Goal: Task Accomplishment & Management: Manage account settings

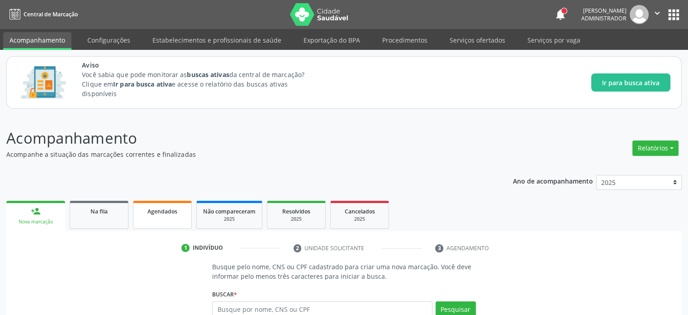
click at [171, 207] on span "Agendados" at bounding box center [163, 211] width 30 height 8
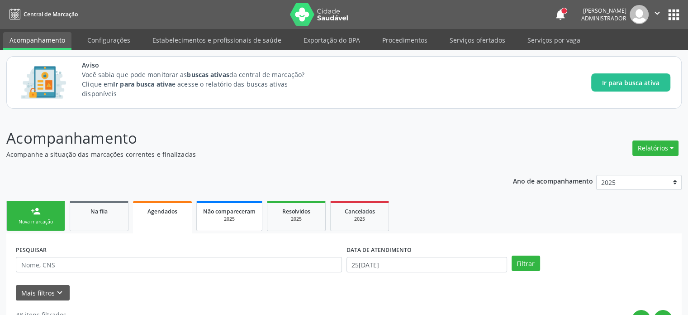
click at [231, 215] on div "Não compareceram" at bounding box center [229, 211] width 53 height 10
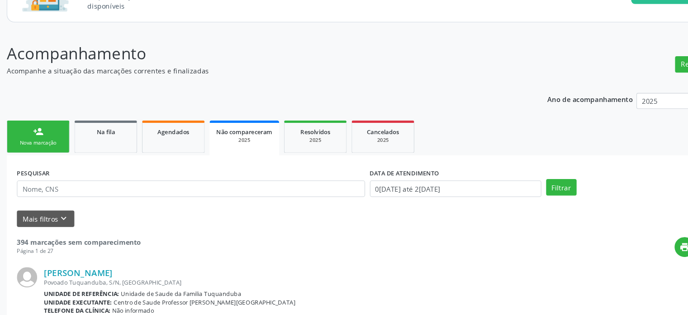
scroll to position [72, 0]
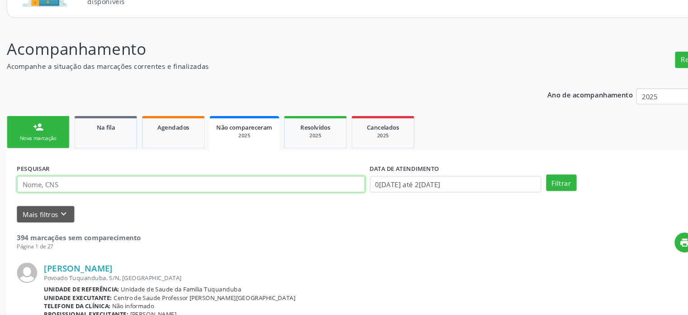
click at [58, 192] on input "text" at bounding box center [179, 191] width 326 height 15
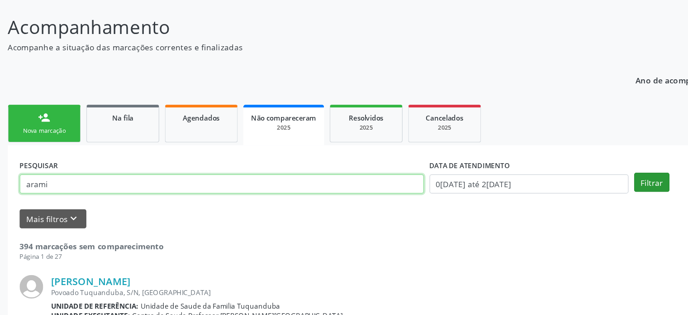
type input "arami"
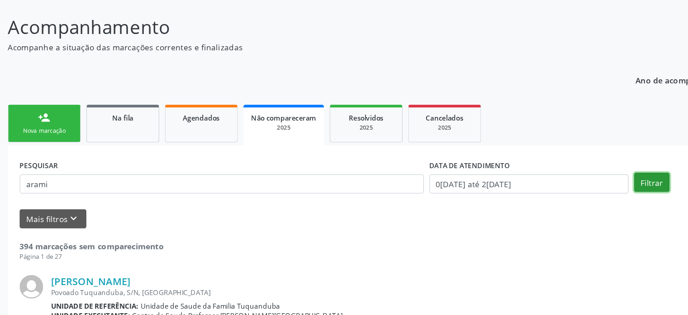
click at [517, 190] on button "Filtrar" at bounding box center [526, 190] width 29 height 15
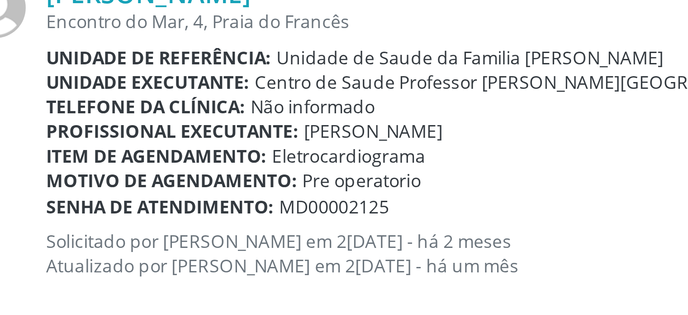
scroll to position [155, 0]
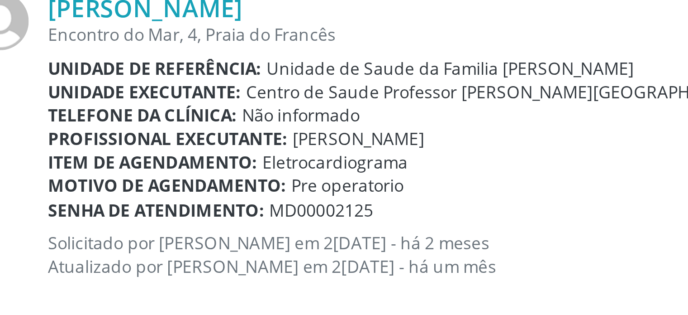
drag, startPoint x: 42, startPoint y: 280, endPoint x: 216, endPoint y: 279, distance: 174.3
click at [216, 279] on p "Solicitado por [PERSON_NAME] em 2[DATE] - há 2 meses Atualizado por [PERSON_NAM…" at bounding box center [334, 276] width 586 height 15
click at [178, 253] on div "Motivo de agendamento: Pre operatorio" at bounding box center [334, 254] width 586 height 8
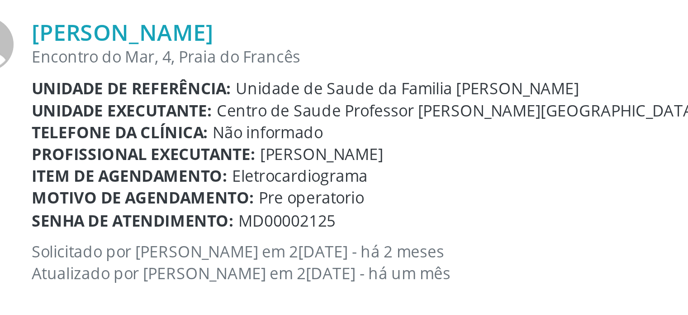
scroll to position [154, 0]
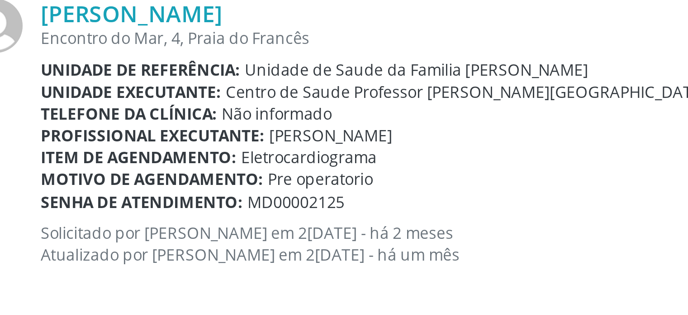
drag, startPoint x: 42, startPoint y: 274, endPoint x: 225, endPoint y: 273, distance: 182.9
click at [225, 273] on p "Solicitado por [PERSON_NAME] em 2[DATE] - há 2 meses Atualizado por [PERSON_NAM…" at bounding box center [334, 278] width 586 height 15
drag, startPoint x: 41, startPoint y: 280, endPoint x: 217, endPoint y: 279, distance: 176.1
click at [217, 279] on p "Solicitado por [PERSON_NAME] em 2[DATE] - há 2 meses Atualizado por [PERSON_NAM…" at bounding box center [334, 278] width 586 height 15
click at [83, 282] on p "Solicitado por [PERSON_NAME] em 2[DATE] - há 2 meses Atualizado por [PERSON_NAM…" at bounding box center [334, 278] width 586 height 15
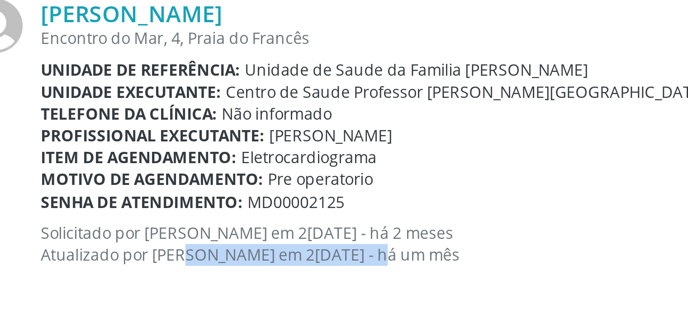
drag, startPoint x: 81, startPoint y: 280, endPoint x: 139, endPoint y: 277, distance: 58.9
click at [139, 277] on p "Solicitado por [PERSON_NAME] em 2[DATE] - há 2 meses Atualizado por [PERSON_NAM…" at bounding box center [334, 278] width 586 height 15
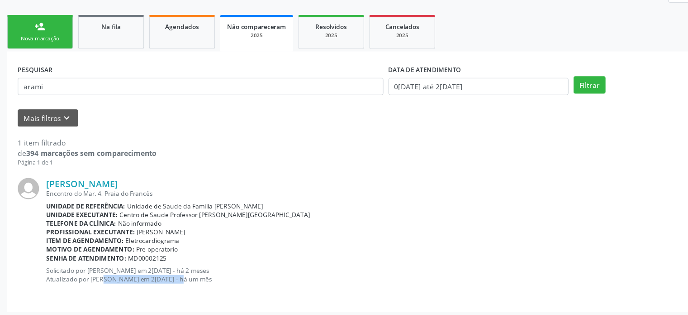
scroll to position [152, 0]
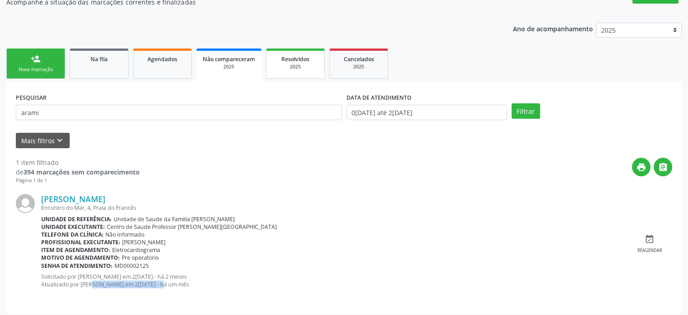
click at [309, 61] on span "Resolvidos" at bounding box center [296, 59] width 28 height 8
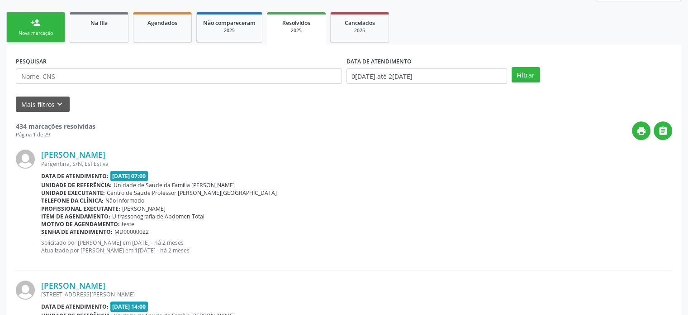
scroll to position [174, 0]
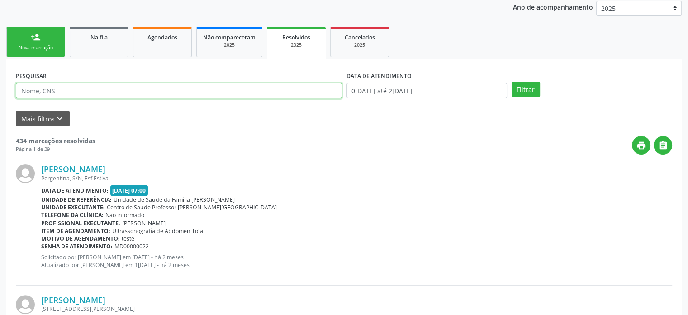
click at [63, 83] on input "text" at bounding box center [179, 90] width 326 height 15
type input "arami"
click at [512, 81] on button "Filtrar" at bounding box center [526, 88] width 29 height 15
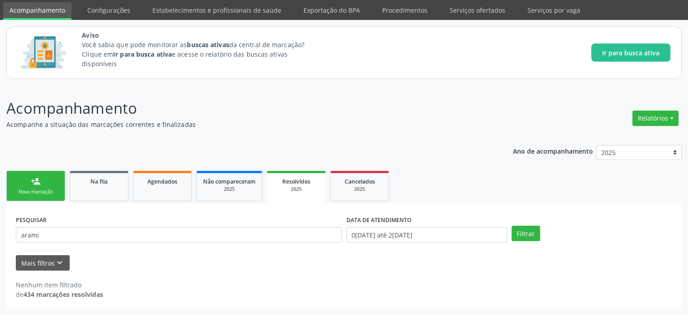
scroll to position [29, 0]
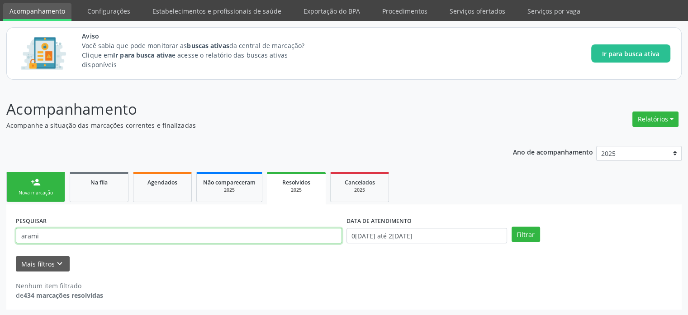
click at [49, 228] on input "arami" at bounding box center [179, 235] width 326 height 15
type input "[PERSON_NAME]"
click at [512, 226] on button "Filtrar" at bounding box center [526, 233] width 29 height 15
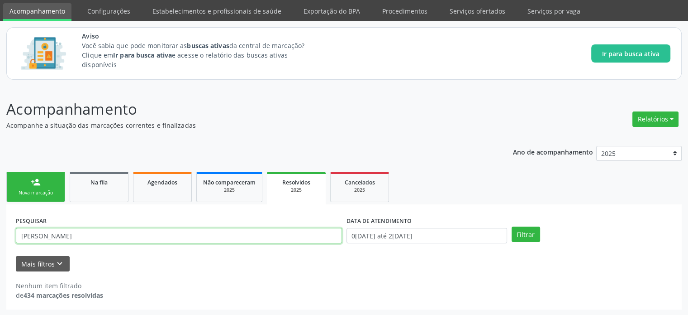
click at [86, 235] on input "[PERSON_NAME]" at bounding box center [179, 235] width 326 height 15
click at [86, 234] on input "[PERSON_NAME]" at bounding box center [179, 235] width 326 height 15
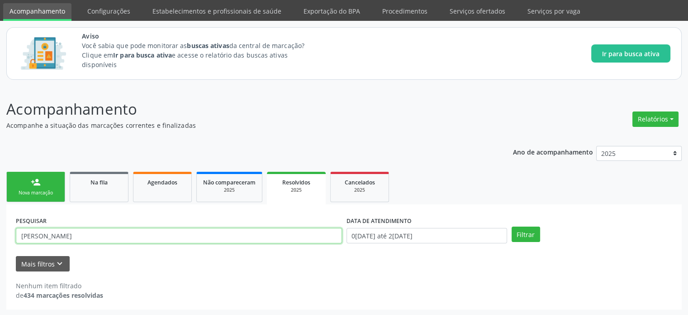
click at [86, 234] on input "[PERSON_NAME]" at bounding box center [179, 235] width 326 height 15
click at [225, 181] on span "Não compareceram" at bounding box center [229, 182] width 53 height 8
click at [80, 241] on input "arami" at bounding box center [179, 235] width 326 height 15
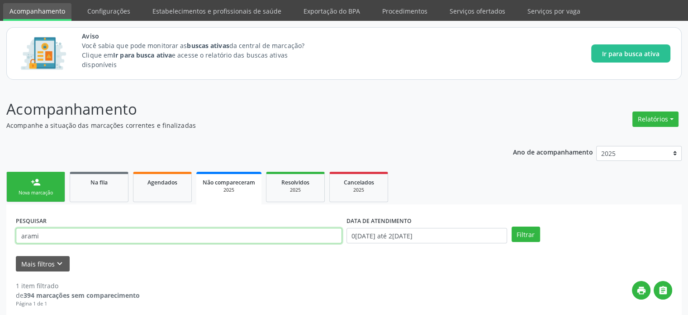
click at [80, 241] on input "arami" at bounding box center [179, 235] width 326 height 15
paste input "[PERSON_NAME]"
type input "[PERSON_NAME]"
click at [512, 226] on button "Filtrar" at bounding box center [526, 233] width 29 height 15
click at [64, 233] on input "[PERSON_NAME]" at bounding box center [179, 235] width 326 height 15
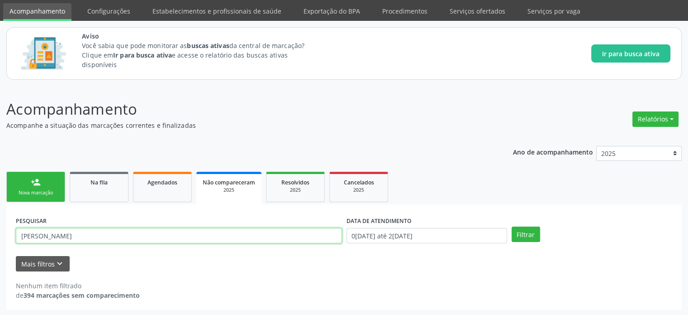
click at [64, 233] on input "[PERSON_NAME]" at bounding box center [179, 235] width 326 height 15
click at [64, 233] on input "a" at bounding box center [179, 235] width 326 height 15
type input "arami"
click at [512, 226] on button "Filtrar" at bounding box center [526, 233] width 29 height 15
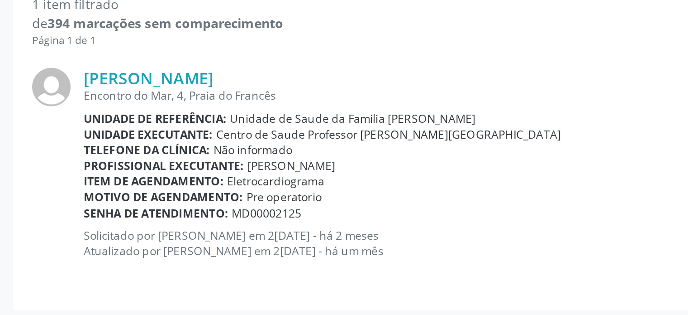
scroll to position [156, 0]
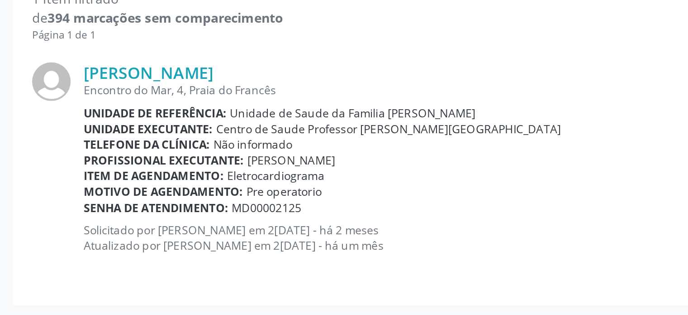
click at [84, 279] on p "Solicitado por [PERSON_NAME] em 2[DATE] - há 2 meses Atualizado por [PERSON_NAM…" at bounding box center [334, 276] width 586 height 15
drag, startPoint x: 82, startPoint y: 278, endPoint x: 140, endPoint y: 280, distance: 58.4
click at [140, 280] on p "Solicitado por [PERSON_NAME] em 2[DATE] - há 2 meses Atualizado por [PERSON_NAM…" at bounding box center [334, 276] width 586 height 15
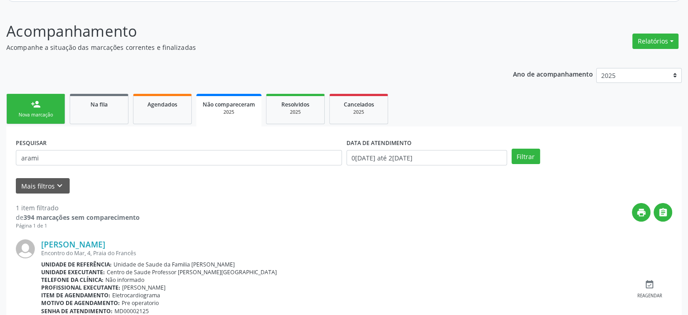
scroll to position [106, 0]
click at [106, 108] on div "Na fila" at bounding box center [98, 105] width 45 height 10
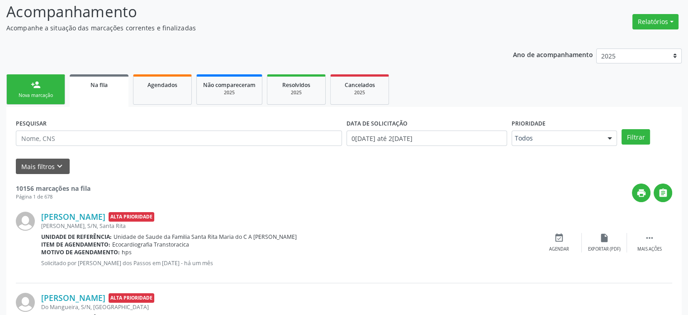
scroll to position [117, 0]
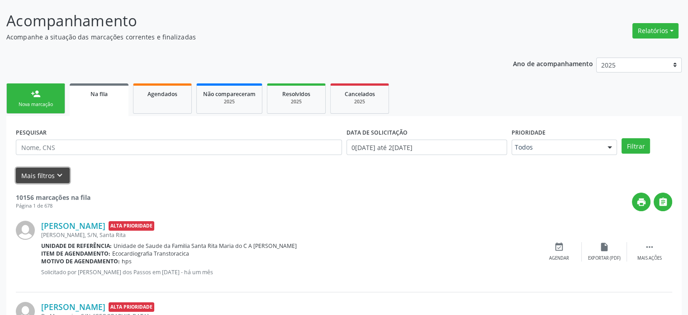
click at [34, 175] on button "Mais filtros keyboard_arrow_down" at bounding box center [43, 175] width 54 height 16
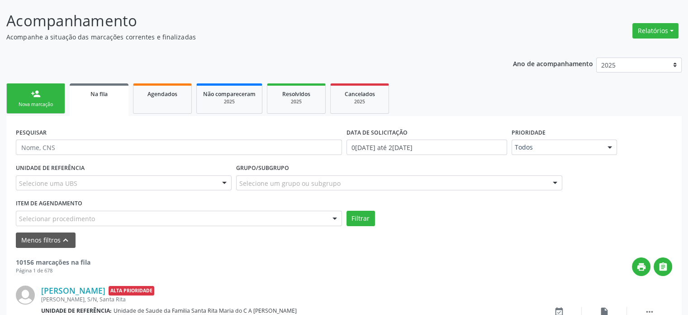
click at [25, 96] on link "person_add Nova marcação" at bounding box center [35, 98] width 59 height 30
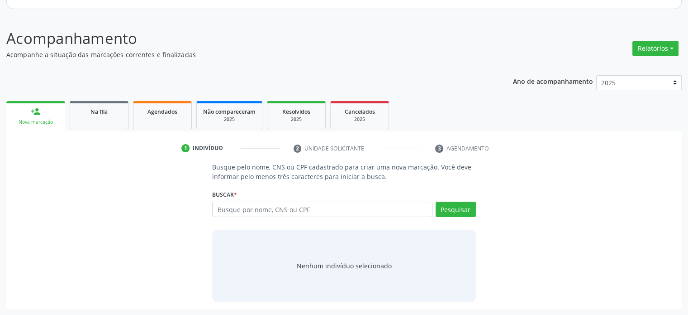
scroll to position [99, 0]
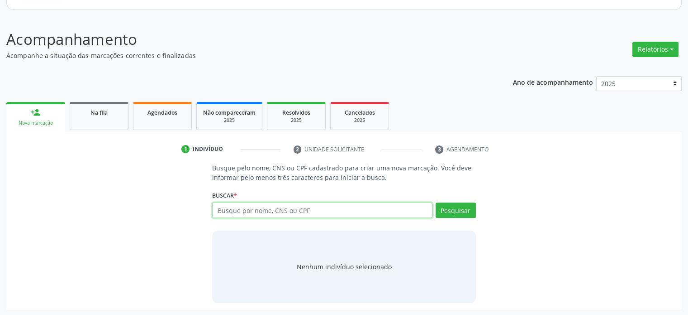
click at [338, 208] on input "text" at bounding box center [322, 209] width 220 height 15
click at [98, 110] on span "Na fila" at bounding box center [99, 113] width 17 height 8
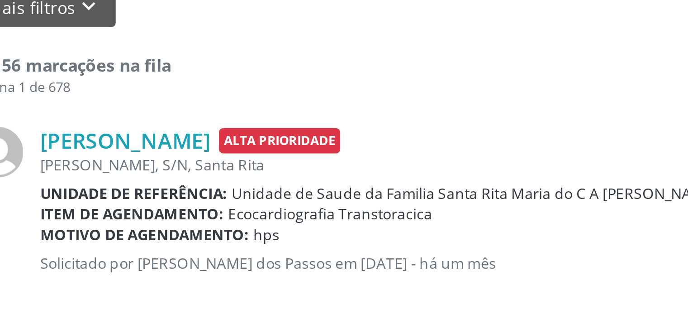
scroll to position [167, 0]
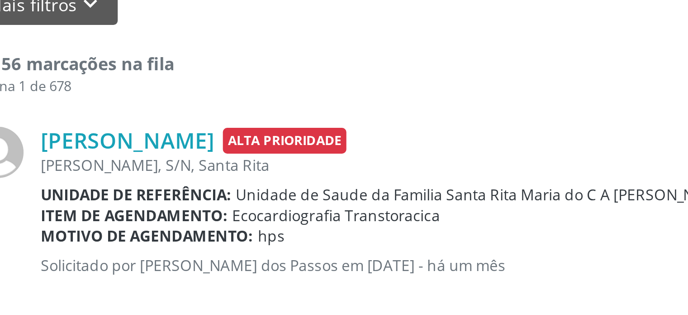
click at [41, 196] on b "Unidade de referência:" at bounding box center [76, 195] width 71 height 8
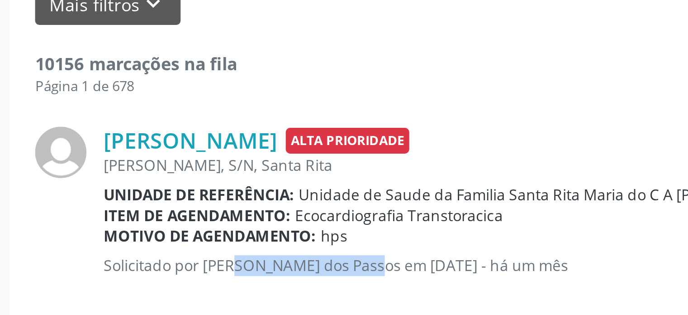
drag, startPoint x: 78, startPoint y: 220, endPoint x: 125, endPoint y: 215, distance: 47.8
click at [125, 215] on div "[PERSON_NAME] Alta Prioridade [PERSON_NAME], S/N, Santa Rita Unidade de referên…" at bounding box center [289, 201] width 496 height 62
drag, startPoint x: 143, startPoint y: 174, endPoint x: 211, endPoint y: 181, distance: 68.7
click at [211, 181] on div "[PERSON_NAME] Alta Prioridade [PERSON_NAME], S/N, Santa Rita Unidade de referên…" at bounding box center [289, 201] width 496 height 62
click at [221, 178] on div "[PERSON_NAME] Alta Prioridade" at bounding box center [289, 175] width 496 height 10
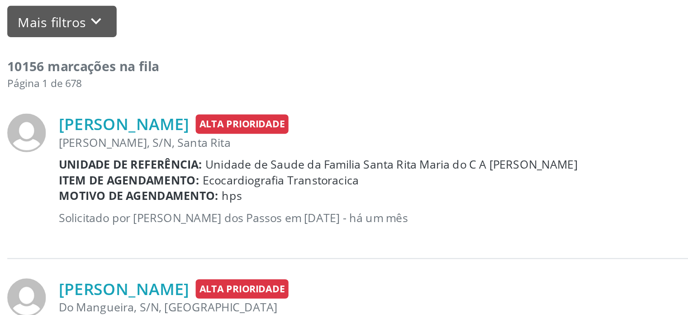
scroll to position [196, 0]
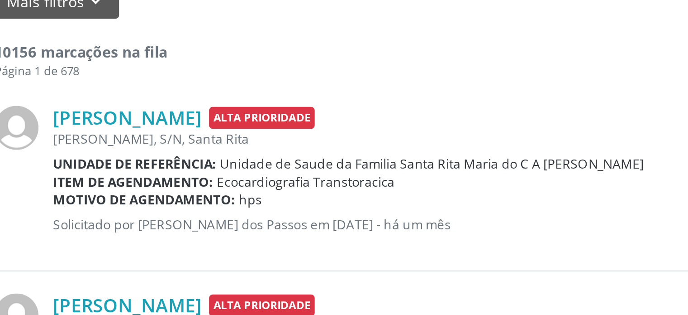
click at [209, 191] on p "Solicitado por [PERSON_NAME] dos Passos em [DATE] - há um mês" at bounding box center [289, 193] width 496 height 8
click at [255, 192] on p "Solicitado por [PERSON_NAME] dos Passos em [DATE] - há um mês" at bounding box center [289, 193] width 496 height 8
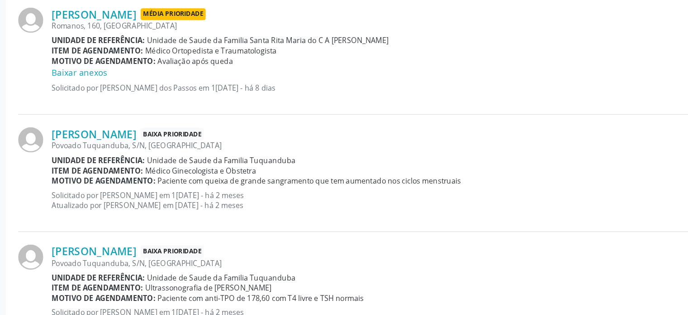
scroll to position [511, 0]
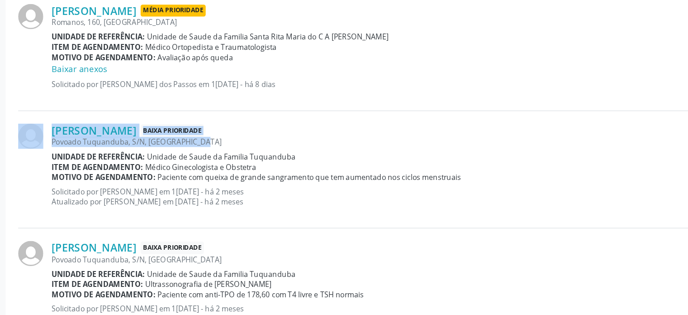
drag, startPoint x: 38, startPoint y: 175, endPoint x: 196, endPoint y: 183, distance: 158.2
click at [196, 183] on div "[PERSON_NAME] Baixa Prioridade Povoado Tuquanduba, S/N, [GEOGRAPHIC_DATA] Unida…" at bounding box center [344, 204] width 657 height 89
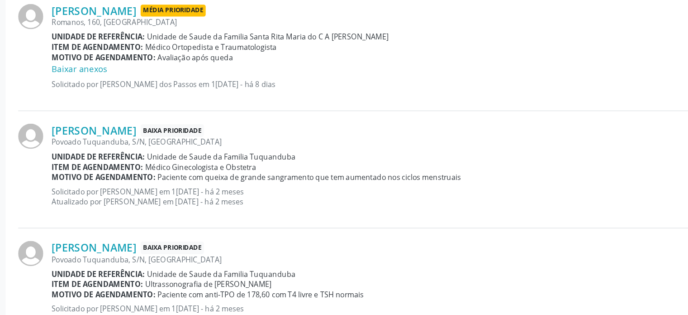
click at [20, 218] on div at bounding box center [28, 204] width 25 height 69
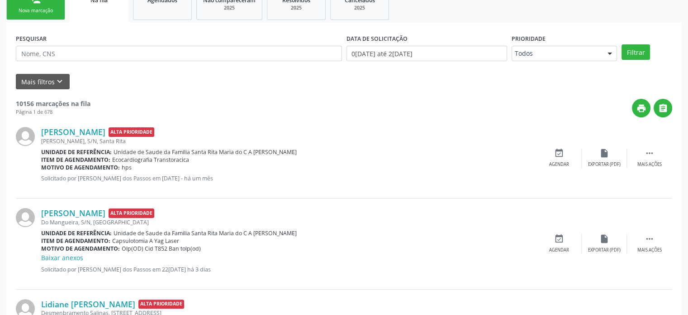
scroll to position [210, 0]
click at [35, 12] on div "Nova marcação" at bounding box center [35, 11] width 45 height 7
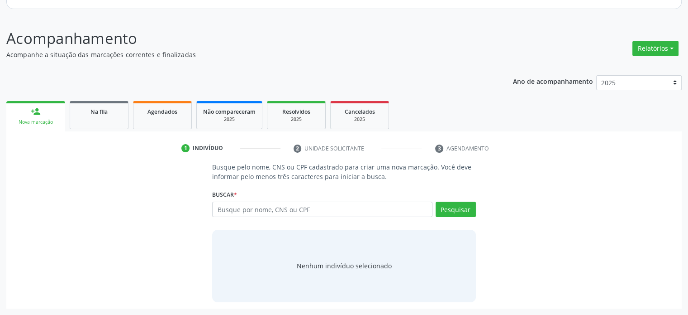
scroll to position [99, 0]
click at [96, 112] on span "Na fila" at bounding box center [99, 113] width 17 height 8
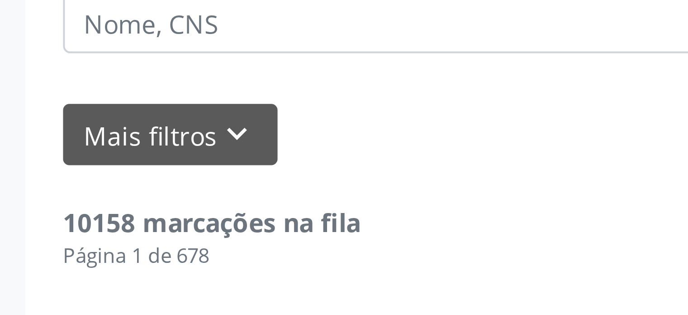
drag, startPoint x: 16, startPoint y: 213, endPoint x: 90, endPoint y: 207, distance: 74.5
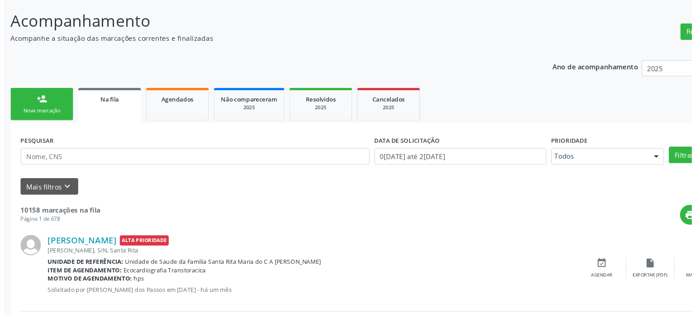
scroll to position [98, 0]
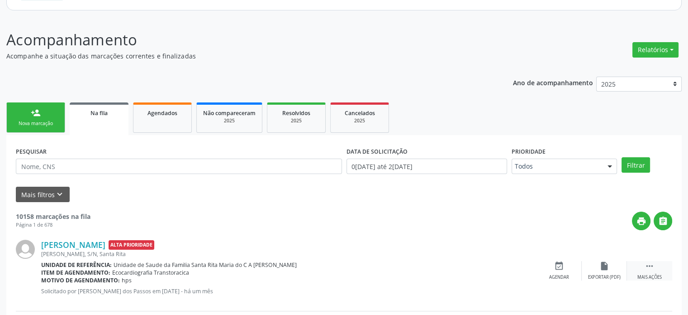
click at [642, 276] on div "Mais ações" at bounding box center [650, 277] width 24 height 6
click at [548, 265] on div "cancel Cancelar" at bounding box center [559, 270] width 45 height 19
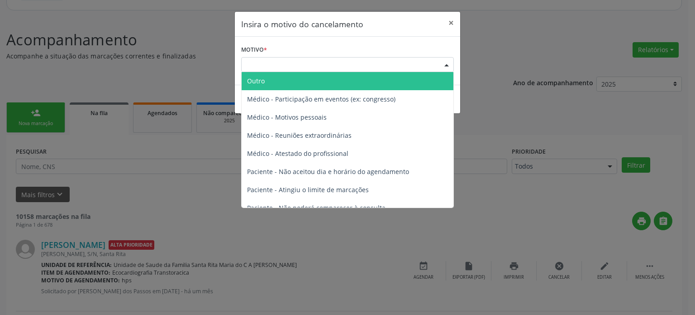
click at [343, 62] on div "Escolha o motivo" at bounding box center [347, 64] width 213 height 15
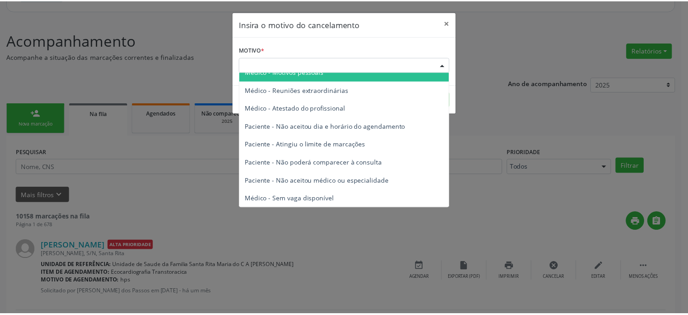
scroll to position [0, 0]
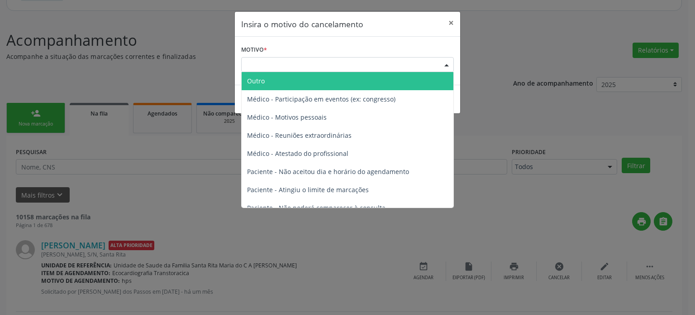
click at [308, 81] on span "Outro" at bounding box center [348, 81] width 212 height 18
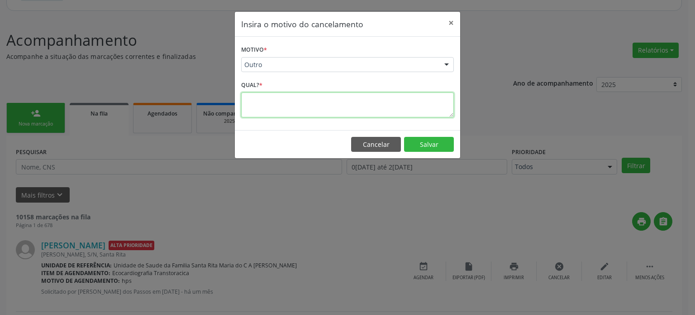
click at [279, 105] on textarea at bounding box center [347, 104] width 213 height 25
type textarea "ejhshghjsfahf"
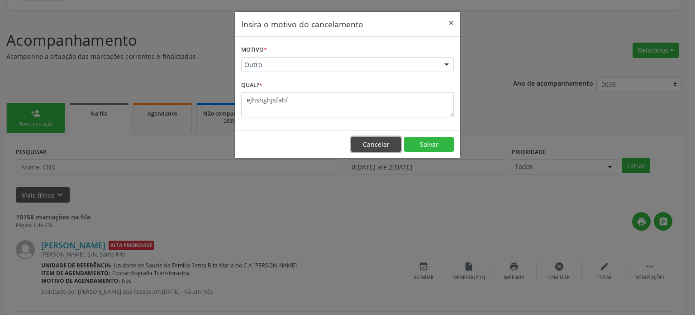
click at [382, 145] on button "Cancelar" at bounding box center [376, 144] width 50 height 15
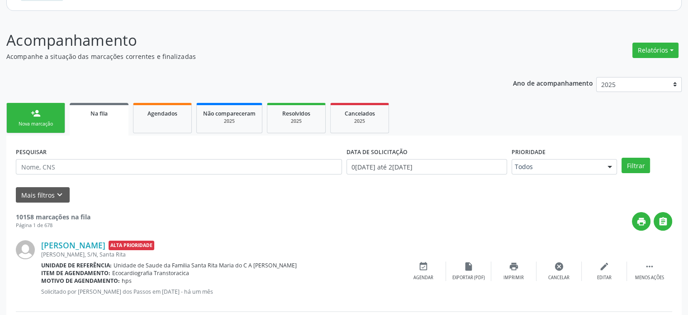
click at [38, 114] on div "person_add" at bounding box center [36, 113] width 10 height 10
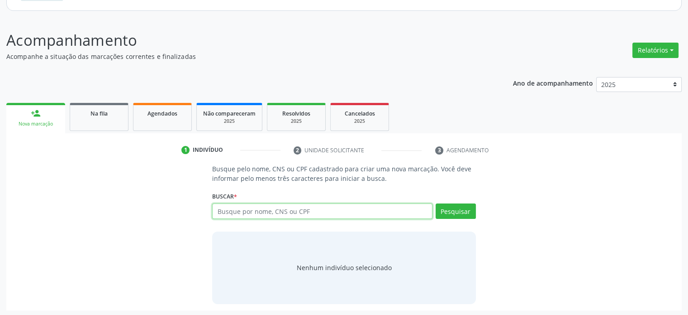
click at [301, 212] on input "text" at bounding box center [322, 210] width 220 height 15
type input "1"
click at [277, 211] on input "text" at bounding box center [322, 210] width 220 height 15
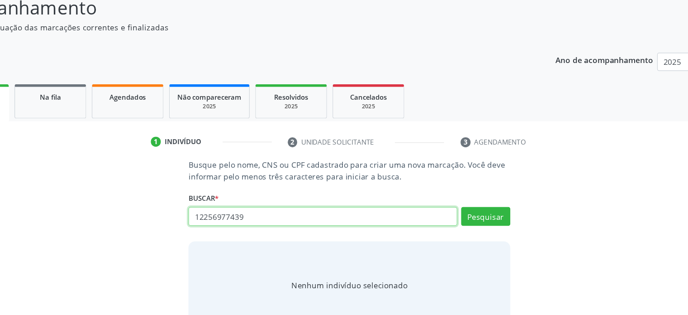
scroll to position [98, 0]
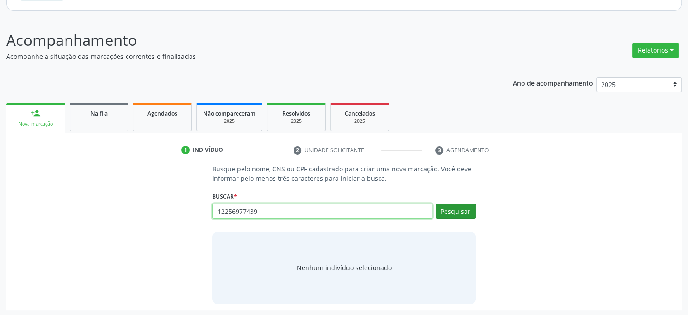
type input "12256977439"
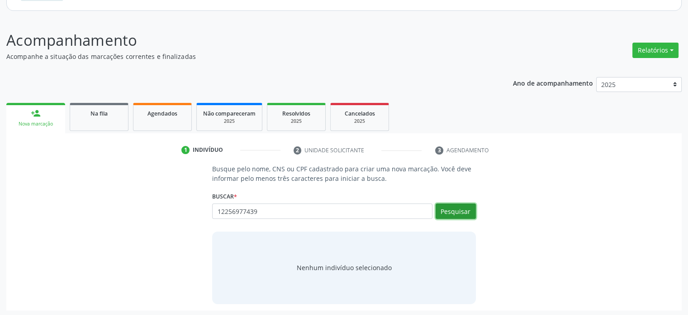
click at [448, 213] on button "Pesquisar" at bounding box center [456, 210] width 40 height 15
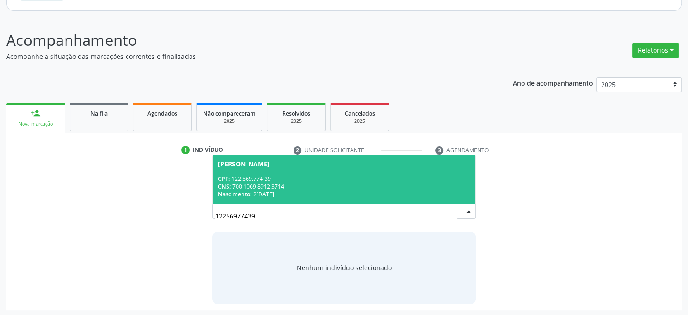
click at [238, 182] on div "CNS: 700 1069 8912 3714" at bounding box center [344, 186] width 252 height 8
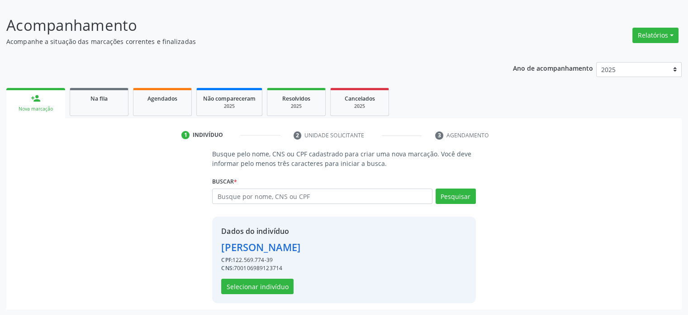
scroll to position [112, 0]
click at [273, 284] on button "Selecionar indivíduo" at bounding box center [257, 286] width 72 height 15
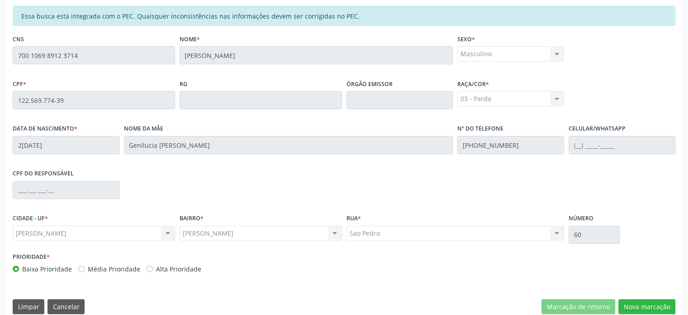
scroll to position [267, 0]
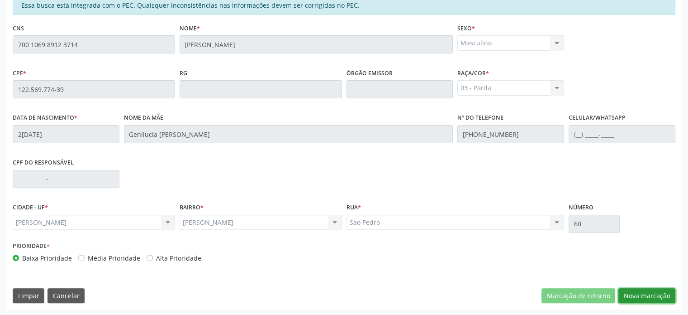
click at [648, 298] on button "Nova marcação" at bounding box center [647, 295] width 57 height 15
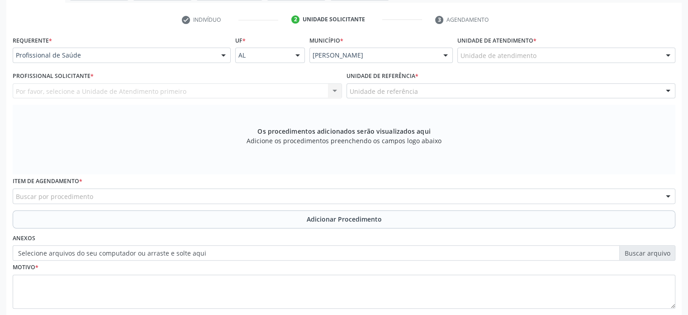
scroll to position [229, 0]
click at [186, 257] on label "Selecione arquivos do seu computador ou arraste e solte aqui" at bounding box center [344, 251] width 663 height 15
click at [186, 257] on input "Selecione arquivos do seu computador ou arraste e solte aqui" at bounding box center [344, 251] width 663 height 15
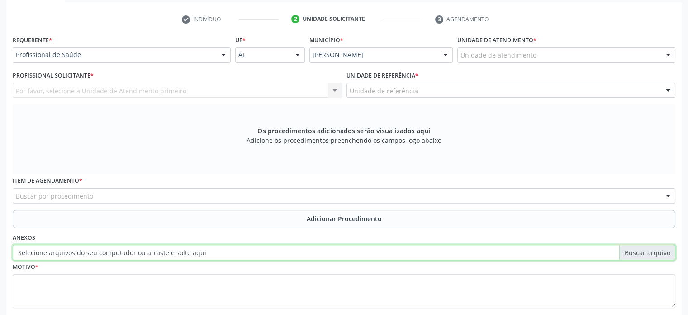
type input "C:\fakepath\Captura de tela [DATE] 122440.png"
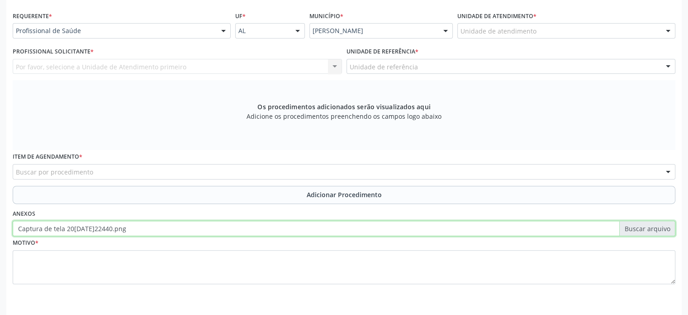
scroll to position [281, 0]
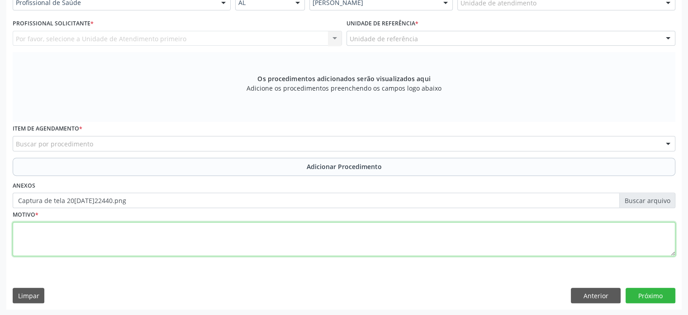
click at [110, 231] on textarea at bounding box center [344, 239] width 663 height 34
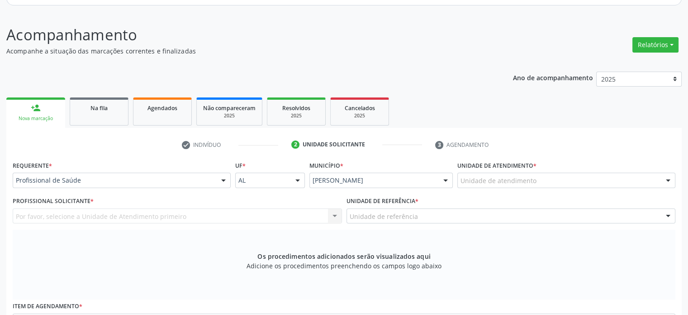
scroll to position [103, 0]
click at [99, 116] on link "Na fila" at bounding box center [99, 111] width 59 height 28
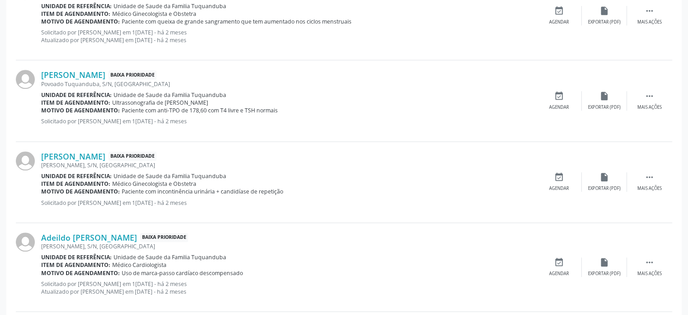
scroll to position [684, 0]
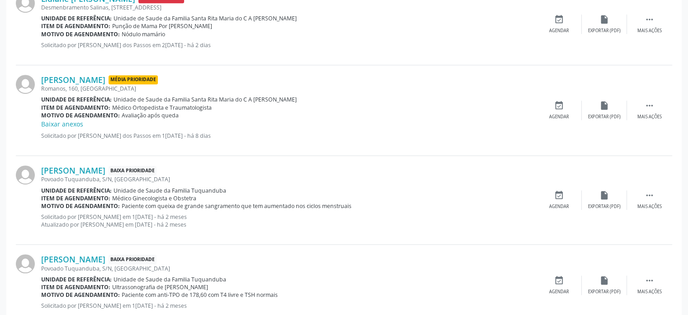
click at [62, 104] on b "Item de agendamento:" at bounding box center [75, 108] width 69 height 8
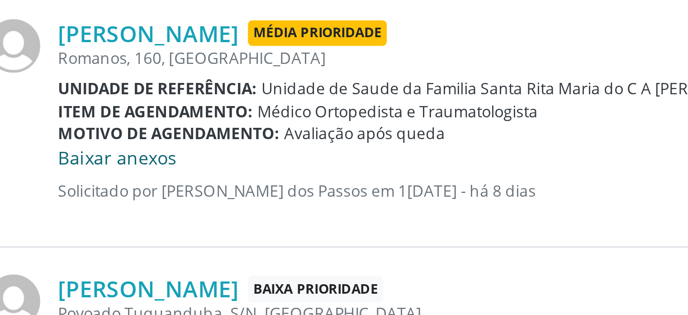
scroll to position [525, 0]
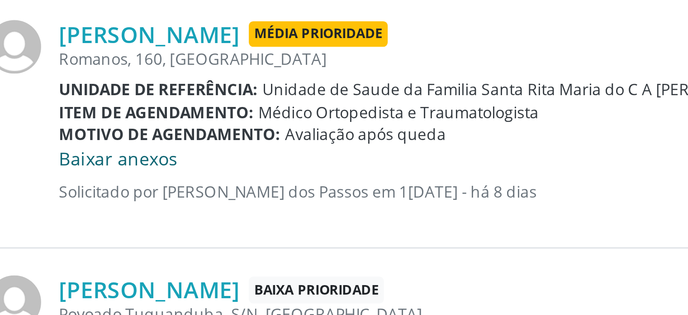
click at [56, 114] on link "Baixar anexos" at bounding box center [62, 115] width 42 height 9
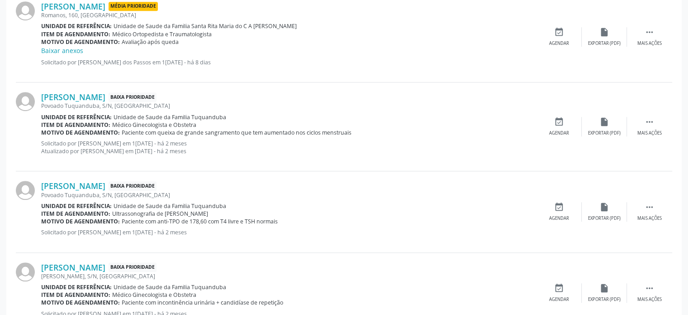
scroll to position [590, 0]
click at [24, 161] on div "[PERSON_NAME] Baixa Prioridade Povoado Tuquanduba, S/N, [GEOGRAPHIC_DATA] Unida…" at bounding box center [344, 126] width 657 height 89
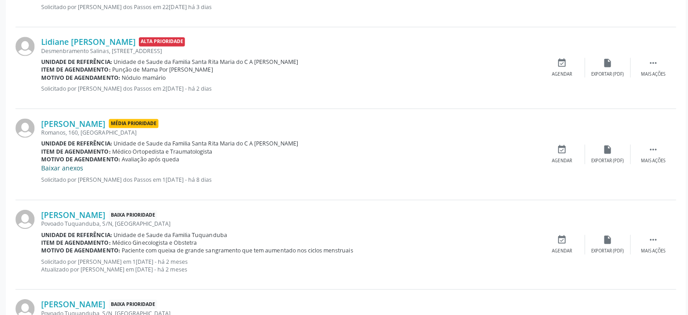
scroll to position [471, 0]
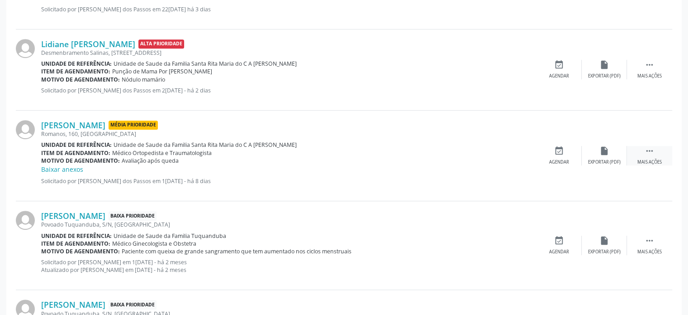
click at [650, 151] on icon "" at bounding box center [650, 151] width 10 height 10
click at [600, 146] on icon "edit" at bounding box center [605, 151] width 10 height 10
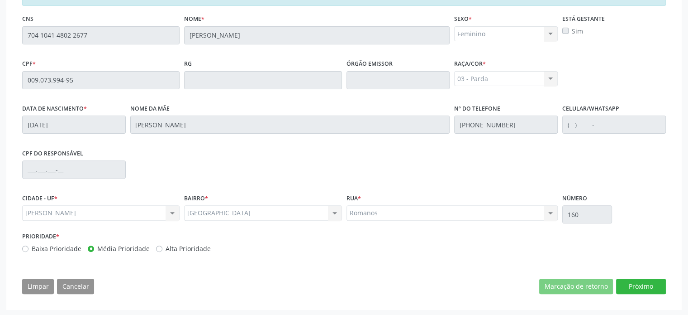
scroll to position [277, 0]
click at [651, 283] on button "Próximo" at bounding box center [641, 286] width 50 height 15
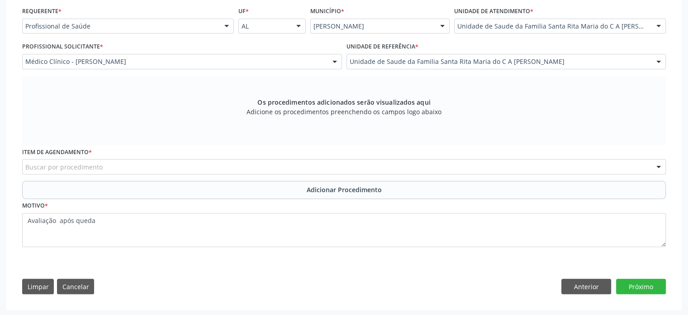
scroll to position [259, 0]
click at [34, 280] on button "Limpar" at bounding box center [38, 286] width 32 height 15
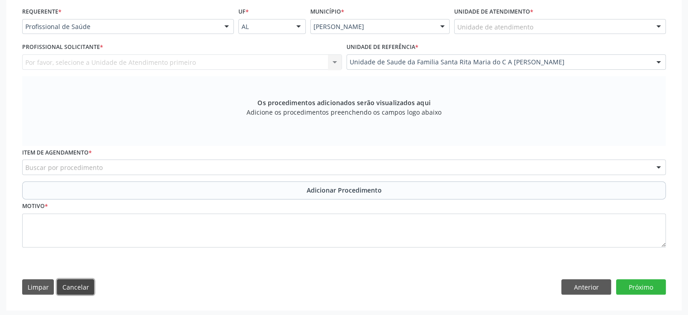
click at [70, 287] on button "Cancelar" at bounding box center [75, 286] width 37 height 15
click at [76, 279] on button "Cancelar" at bounding box center [75, 286] width 37 height 15
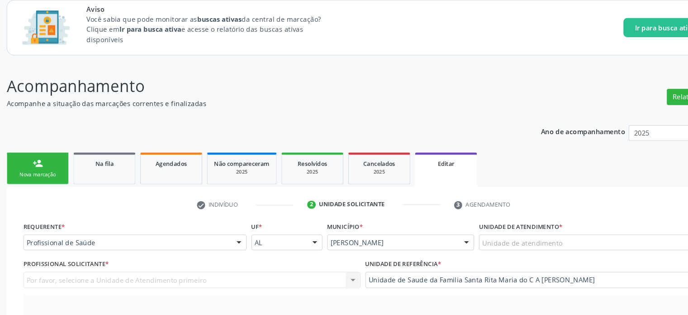
scroll to position [51, 0]
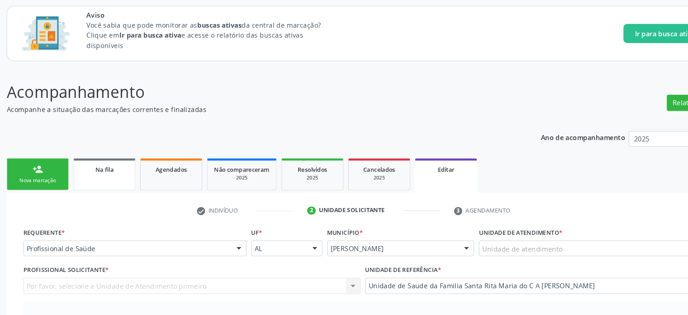
click at [117, 167] on link "Na fila" at bounding box center [99, 165] width 59 height 30
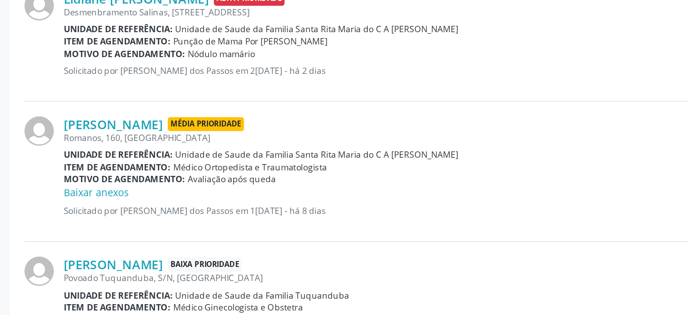
scroll to position [454, 0]
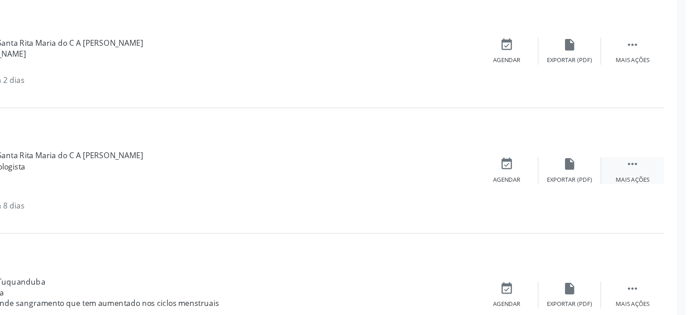
click at [649, 170] on icon "" at bounding box center [650, 168] width 10 height 10
click at [602, 172] on icon "edit" at bounding box center [605, 168] width 10 height 10
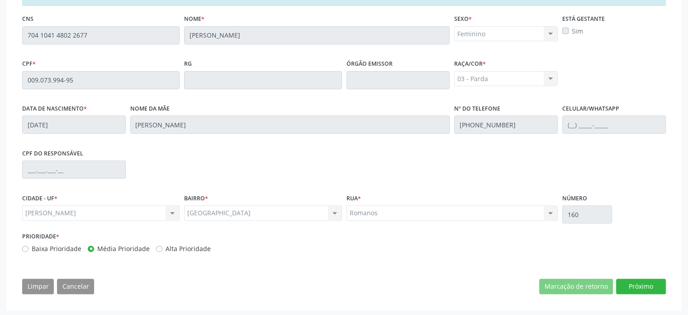
scroll to position [278, 0]
click at [647, 283] on button "Próximo" at bounding box center [641, 286] width 50 height 15
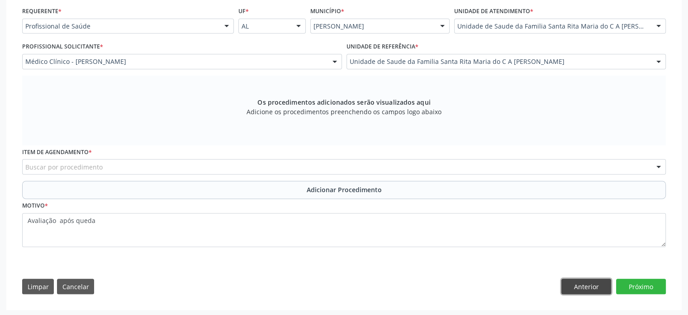
click at [598, 287] on button "Anterior" at bounding box center [587, 285] width 50 height 15
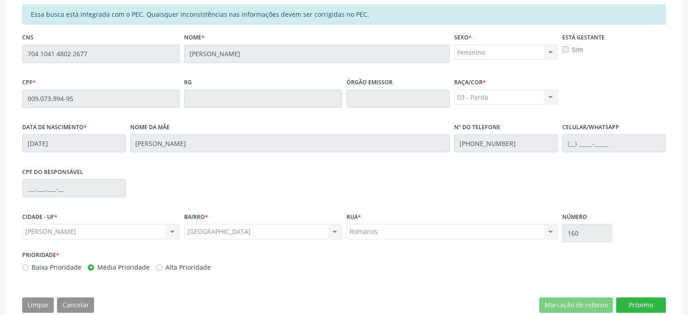
click at [32, 268] on label "Baixa Prioridade" at bounding box center [57, 267] width 50 height 10
click at [29, 268] on input "Baixa Prioridade" at bounding box center [25, 266] width 6 height 8
radio input "true"
click at [636, 298] on button "Próximo" at bounding box center [641, 304] width 50 height 15
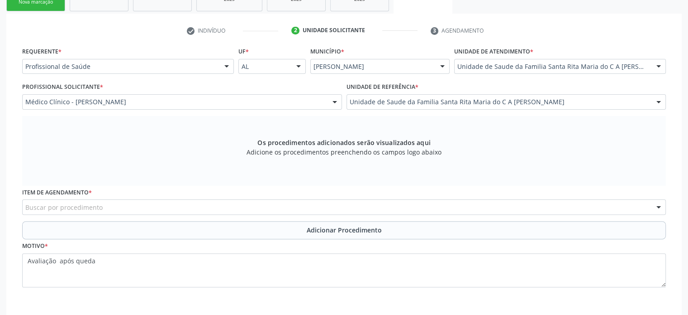
scroll to position [219, 0]
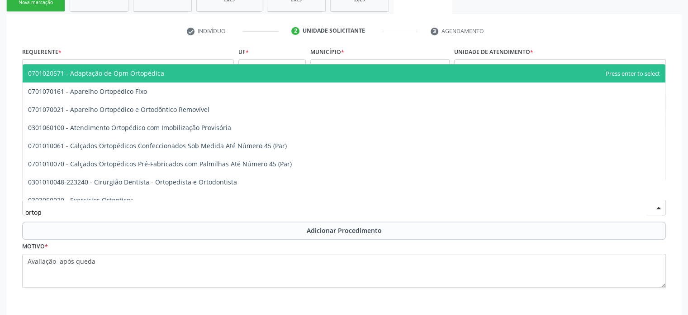
type input "ortope"
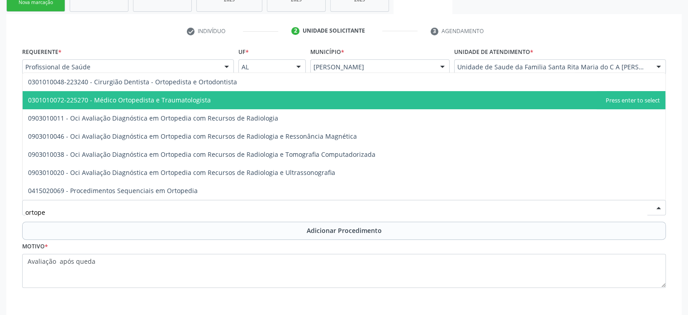
click at [103, 102] on span "0301010072-225270 - Médico Ortopedista e Traumatologista" at bounding box center [119, 100] width 183 height 9
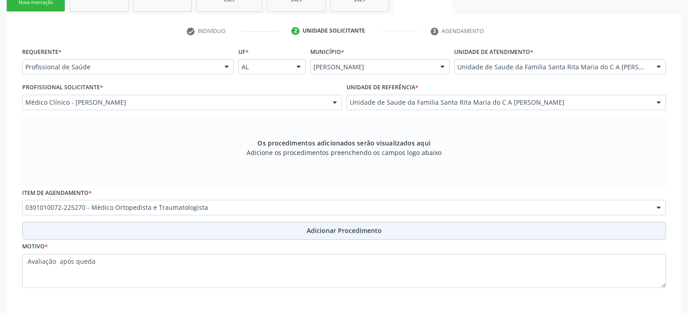
scroll to position [260, 0]
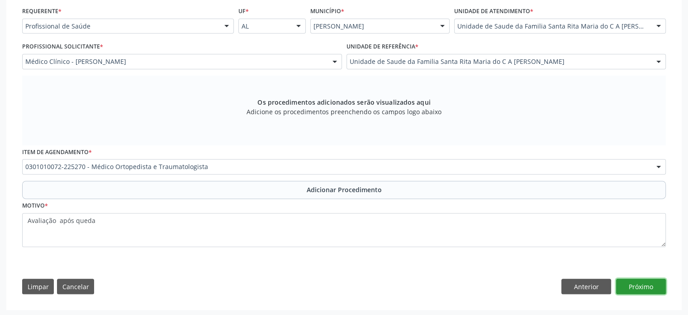
click at [648, 282] on button "Próximo" at bounding box center [641, 285] width 50 height 15
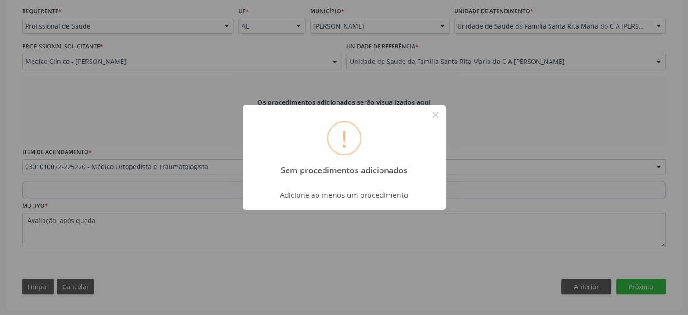
click at [186, 172] on div "! Sem procedimentos adicionados × Adicione ao menos um procedimento OK Cancel" at bounding box center [344, 157] width 688 height 315
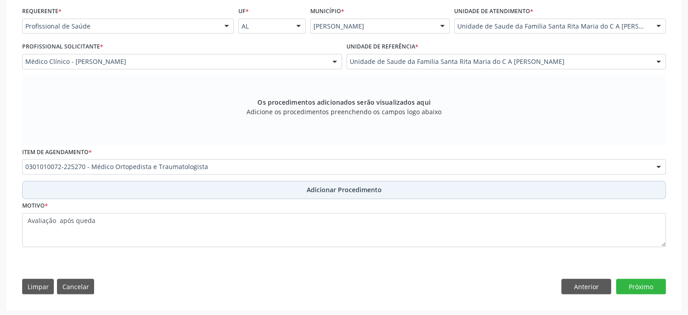
click at [324, 194] on button "Adicionar Procedimento" at bounding box center [344, 190] width 644 height 18
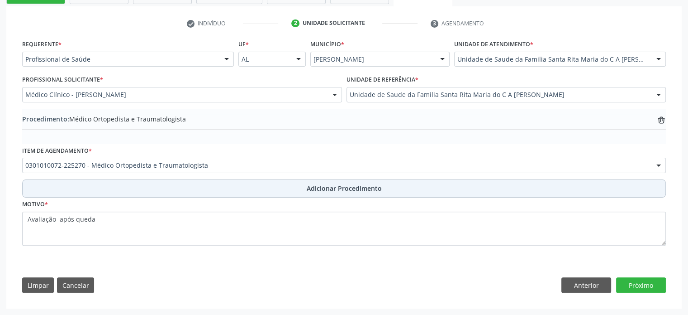
scroll to position [225, 0]
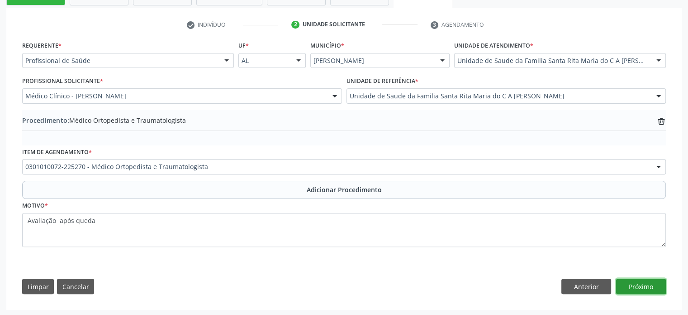
click at [651, 287] on button "Próximo" at bounding box center [641, 285] width 50 height 15
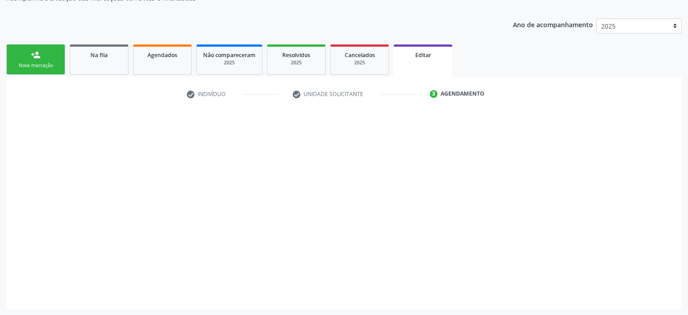
scroll to position [155, 0]
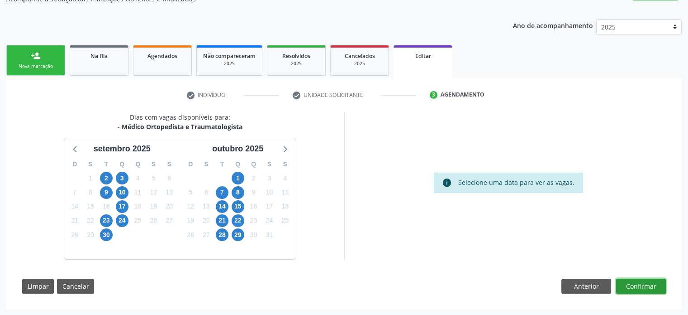
click at [641, 280] on button "Confirmar" at bounding box center [641, 285] width 50 height 15
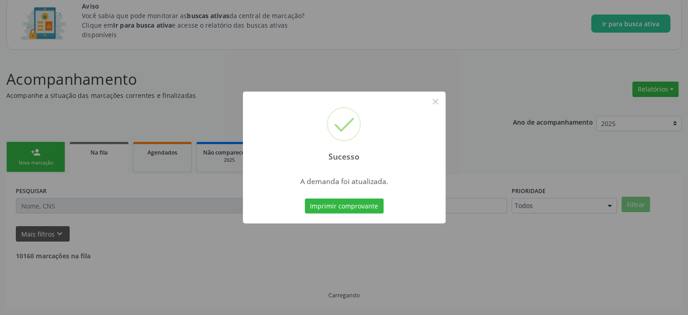
scroll to position [49, 0]
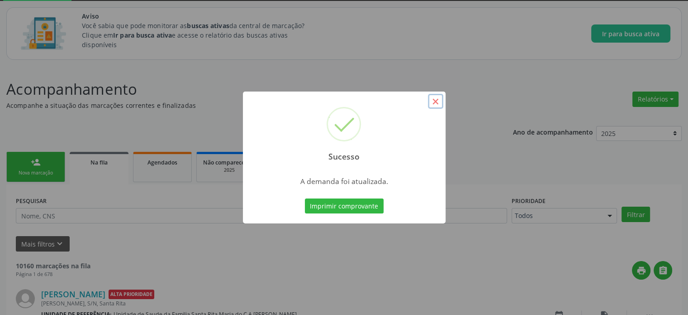
click at [436, 105] on button "×" at bounding box center [435, 101] width 15 height 15
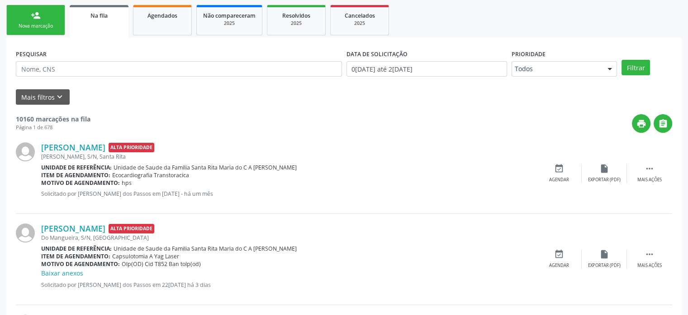
scroll to position [196, 0]
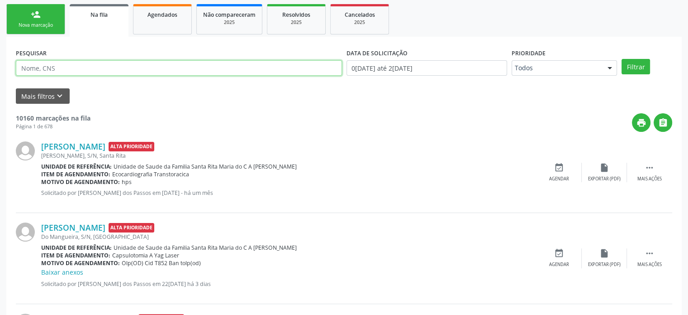
click at [44, 67] on input "text" at bounding box center [179, 67] width 326 height 15
click at [622, 59] on button "Filtrar" at bounding box center [636, 66] width 29 height 15
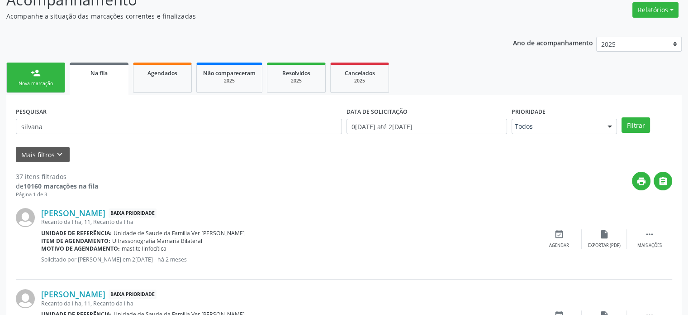
scroll to position [139, 0]
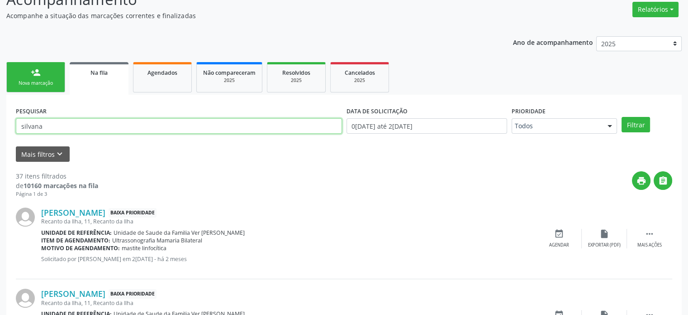
click at [113, 131] on input "silvana" at bounding box center [179, 125] width 326 height 15
click at [622, 117] on button "Filtrar" at bounding box center [636, 124] width 29 height 15
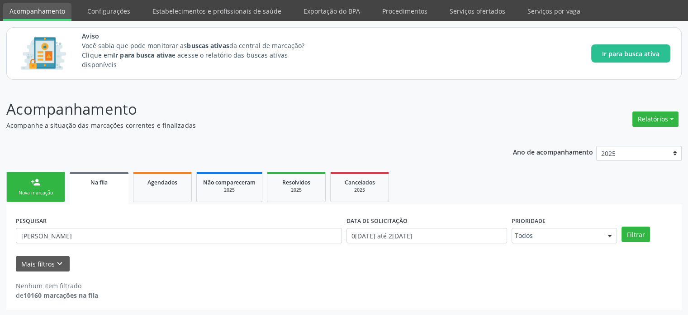
scroll to position [29, 0]
click at [104, 233] on input "[PERSON_NAME]" at bounding box center [179, 235] width 326 height 15
click at [631, 237] on button "Filtrar" at bounding box center [636, 233] width 29 height 15
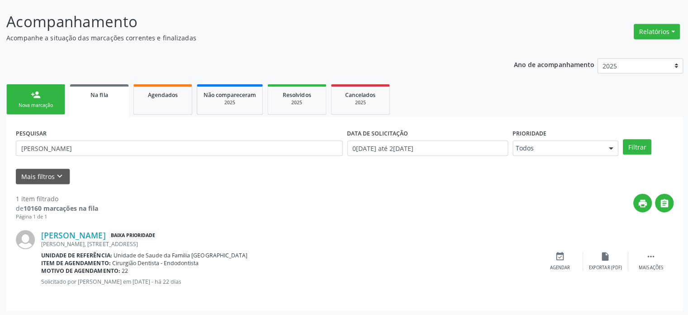
scroll to position [116, 0]
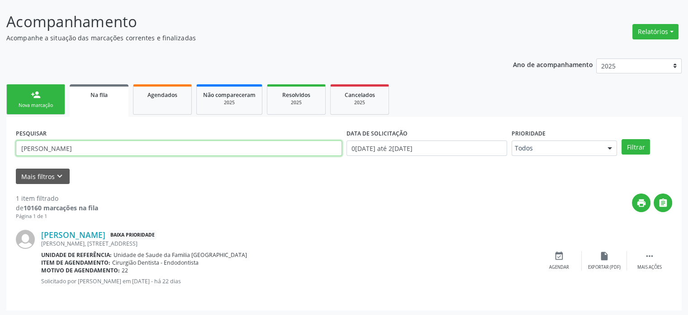
click at [130, 145] on input "[PERSON_NAME]" at bounding box center [179, 147] width 326 height 15
click at [622, 139] on button "Filtrar" at bounding box center [636, 146] width 29 height 15
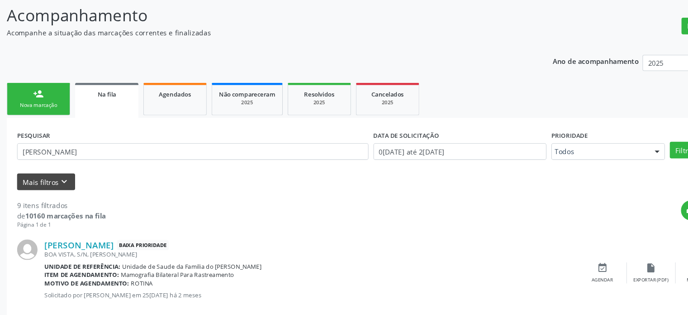
scroll to position [66, 0]
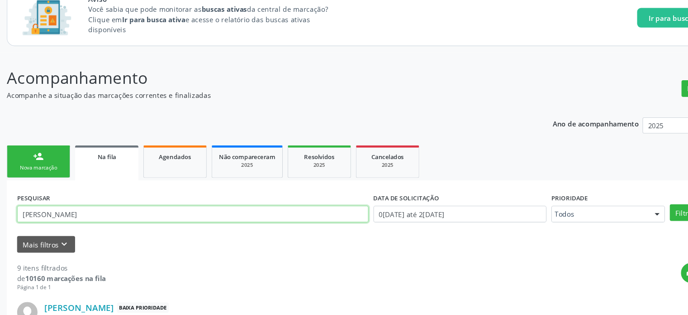
click at [99, 199] on input "[PERSON_NAME]" at bounding box center [179, 198] width 326 height 15
click at [622, 189] on button "Filtrar" at bounding box center [636, 196] width 29 height 15
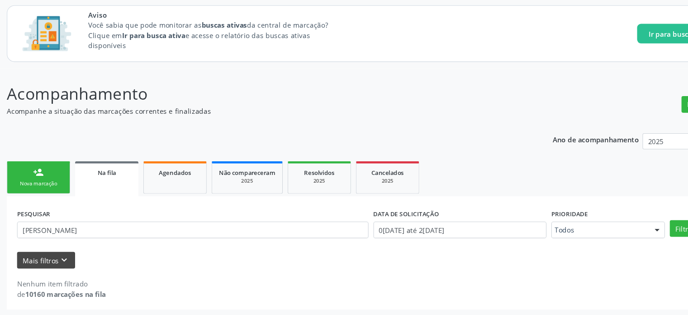
scroll to position [29, 0]
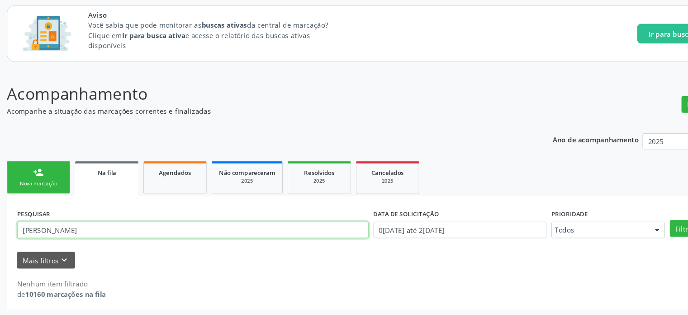
click at [94, 234] on input "[PERSON_NAME]" at bounding box center [179, 235] width 326 height 15
type input "silvana"
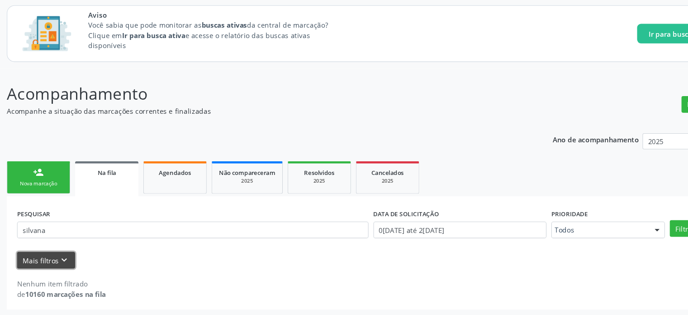
click at [56, 259] on icon "keyboard_arrow_down" at bounding box center [60, 263] width 10 height 10
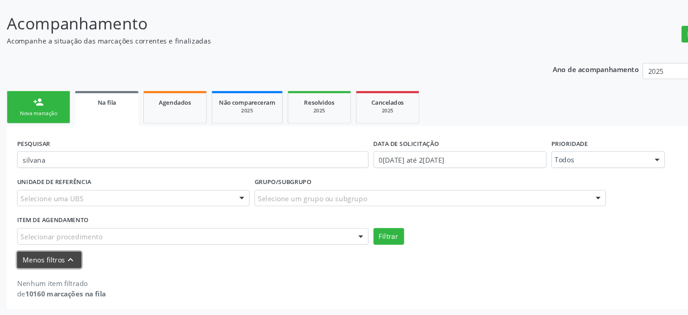
scroll to position [94, 0]
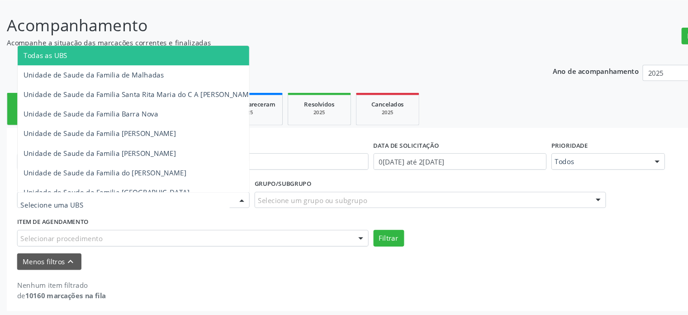
click at [99, 202] on div at bounding box center [124, 206] width 216 height 15
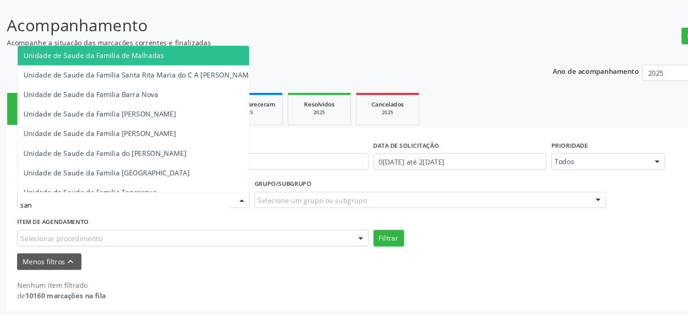
type input "sant"
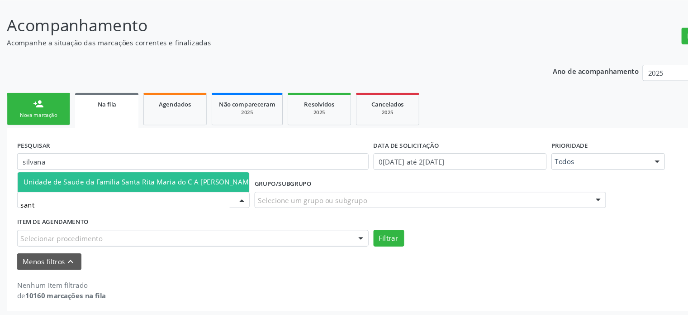
click at [124, 186] on span "Unidade de Saude da Familia Santa Rita Maria do C A [PERSON_NAME]" at bounding box center [129, 189] width 215 height 9
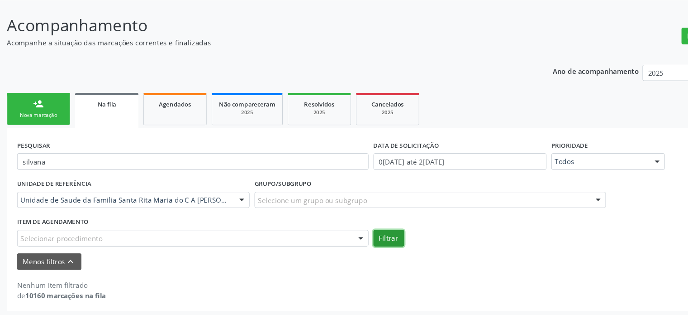
click at [358, 242] on button "Filtrar" at bounding box center [361, 241] width 29 height 15
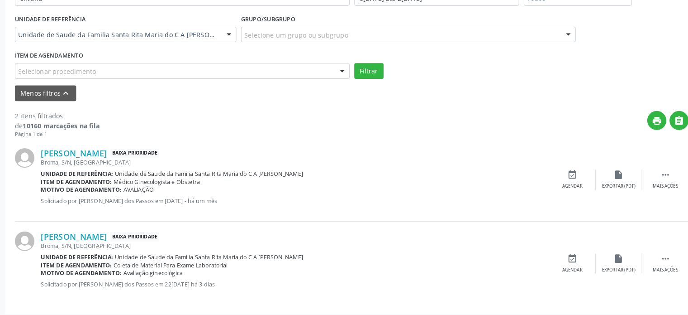
scroll to position [261, 0]
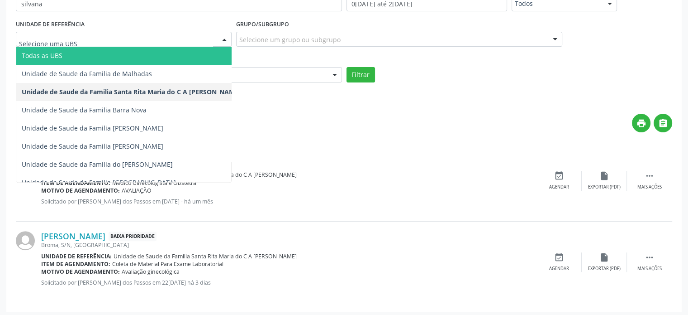
click at [78, 53] on span "Todas as UBS" at bounding box center [131, 56] width 230 height 18
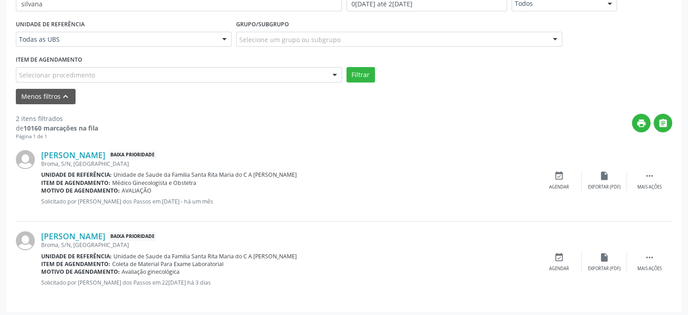
scroll to position [244, 0]
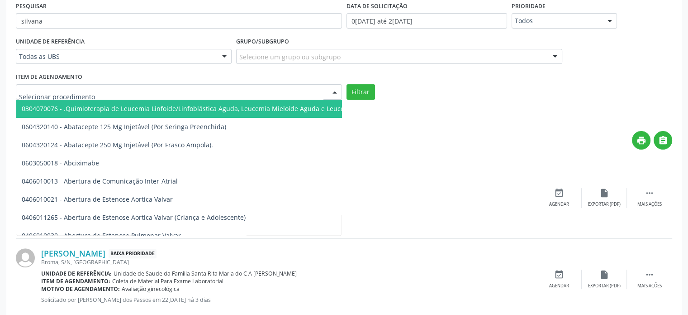
click at [126, 95] on div at bounding box center [179, 91] width 326 height 15
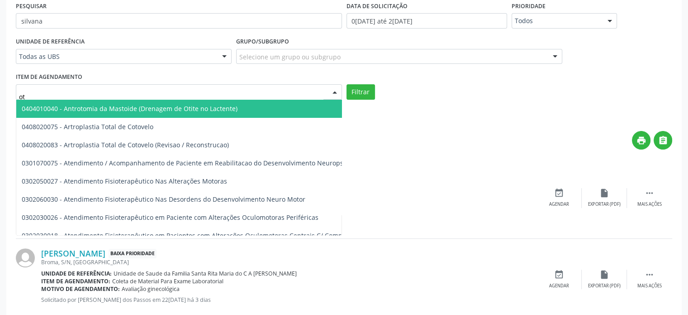
type input "o"
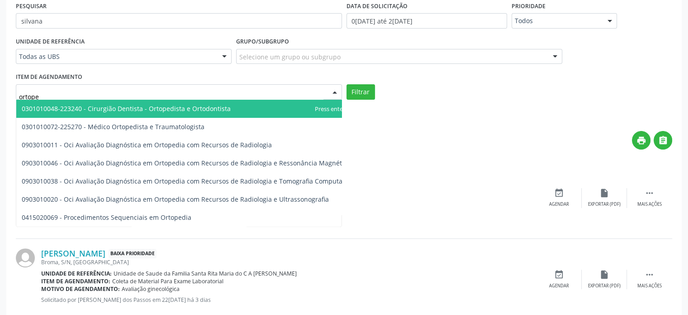
type input "ortoped"
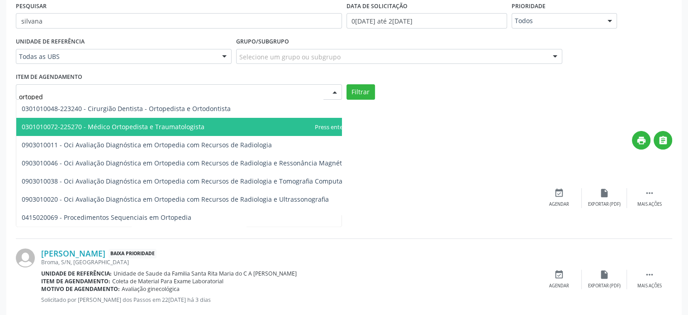
click at [105, 120] on span "0301010072-225270 - Médico Ortopedista e Traumatologista" at bounding box center [195, 127] width 358 height 18
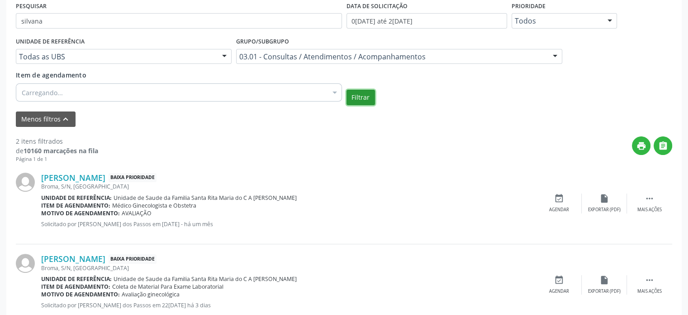
click at [362, 98] on button "Filtrar" at bounding box center [361, 97] width 29 height 15
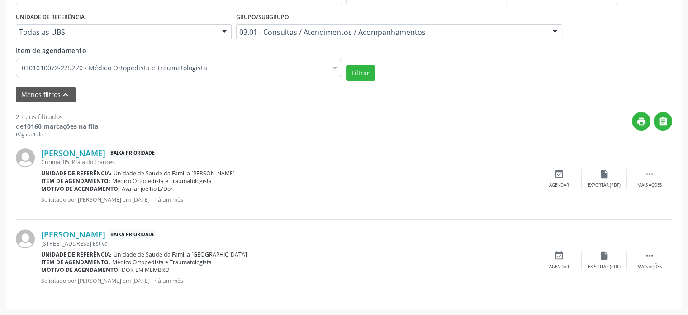
scroll to position [170, 0]
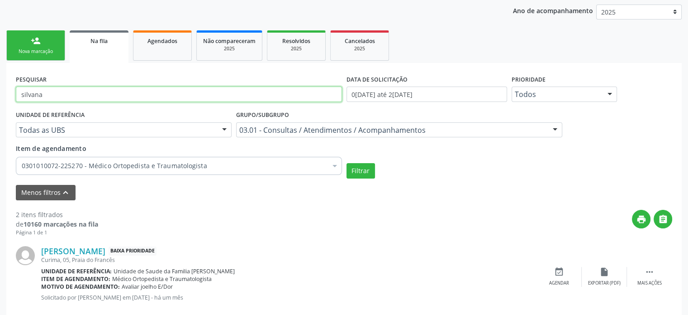
click at [42, 99] on input "silvana" at bounding box center [179, 93] width 326 height 15
click at [347, 163] on button "Filtrar" at bounding box center [361, 170] width 29 height 15
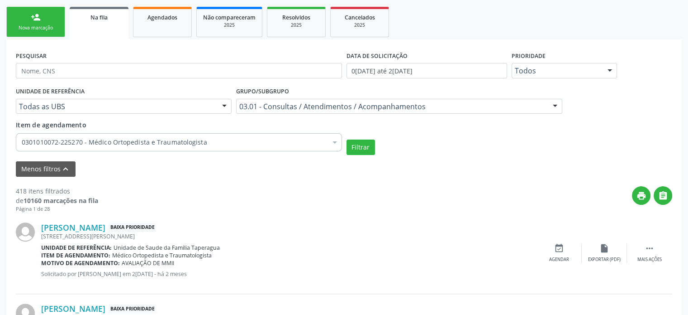
scroll to position [177, 0]
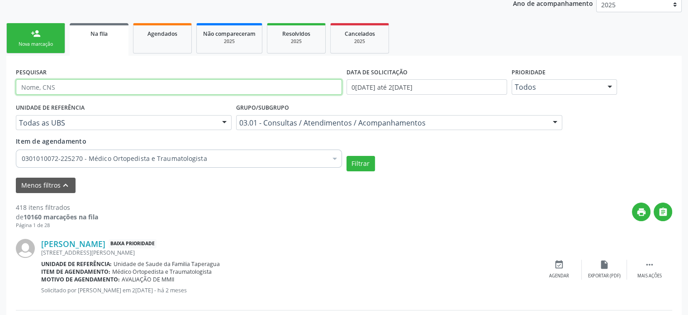
click at [64, 81] on input "text" at bounding box center [179, 86] width 326 height 15
type input "silvania"
click at [347, 156] on button "Filtrar" at bounding box center [361, 163] width 29 height 15
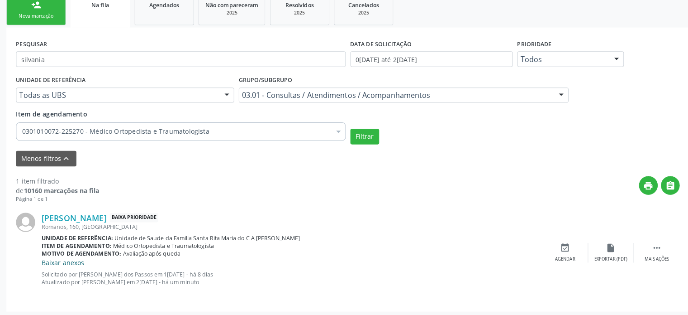
scroll to position [203, 0]
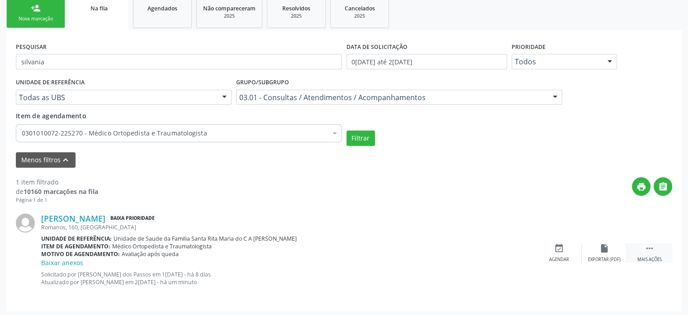
click at [651, 248] on icon "" at bounding box center [650, 248] width 10 height 10
click at [595, 246] on div "edit Editar" at bounding box center [604, 252] width 45 height 19
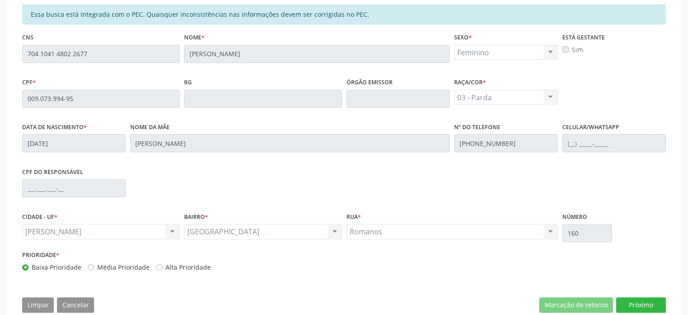
scroll to position [278, 0]
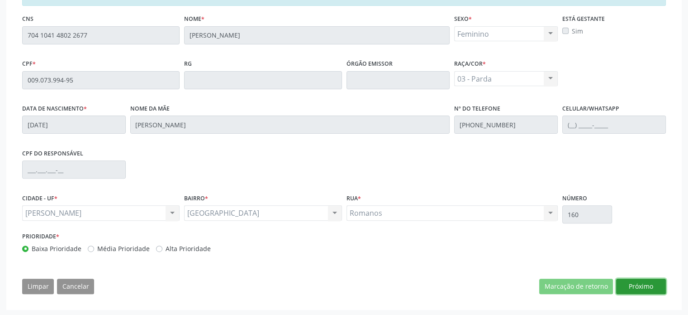
click at [641, 284] on button "Próximo" at bounding box center [641, 285] width 50 height 15
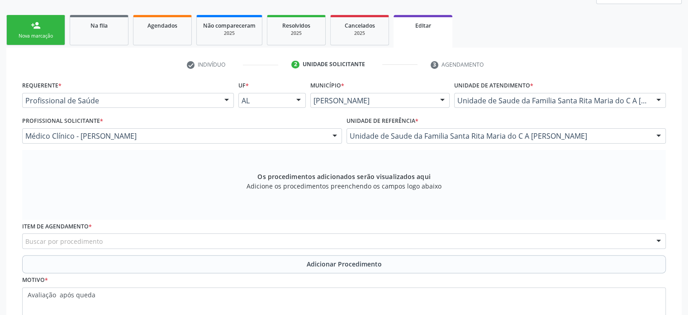
scroll to position [245, 0]
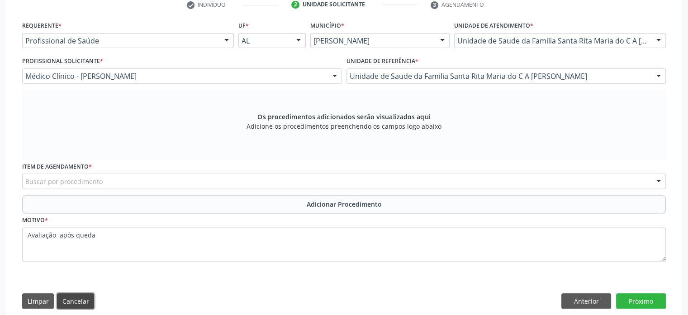
click at [67, 303] on button "Cancelar" at bounding box center [75, 300] width 37 height 15
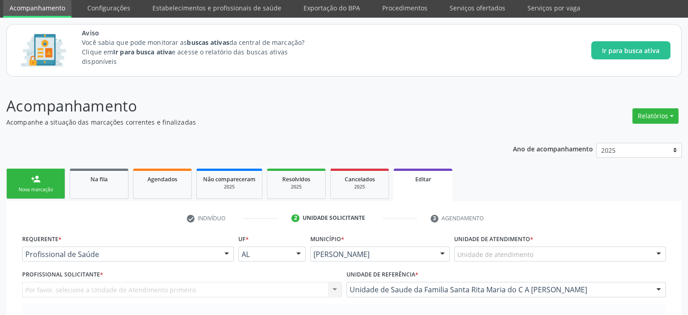
scroll to position [0, 0]
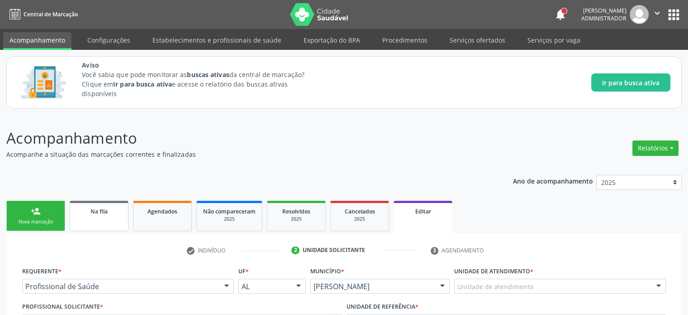
click at [96, 215] on div "Na fila" at bounding box center [98, 211] width 45 height 10
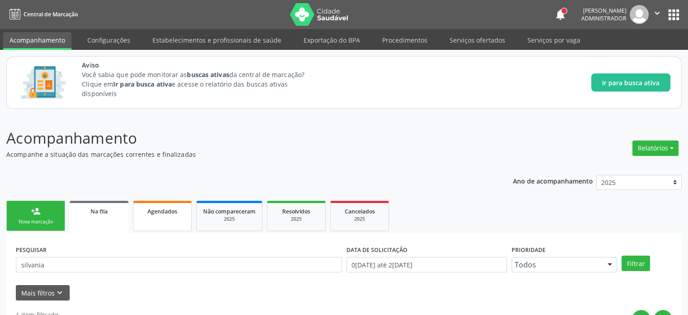
scroll to position [134, 0]
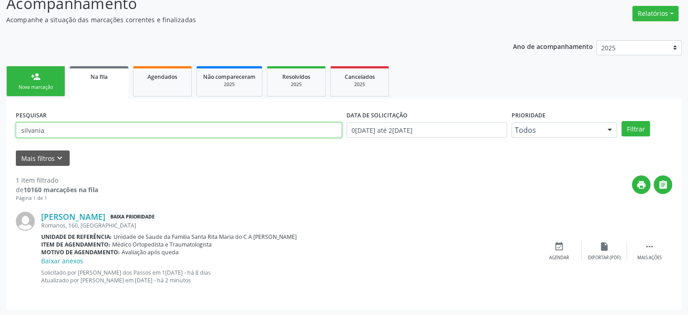
click at [63, 129] on input "silvania" at bounding box center [179, 129] width 326 height 15
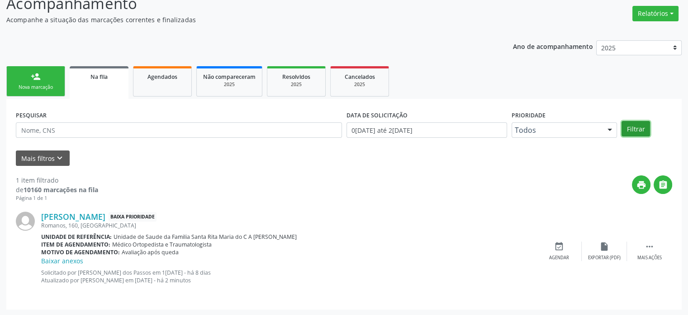
click at [630, 125] on button "Filtrar" at bounding box center [636, 128] width 29 height 15
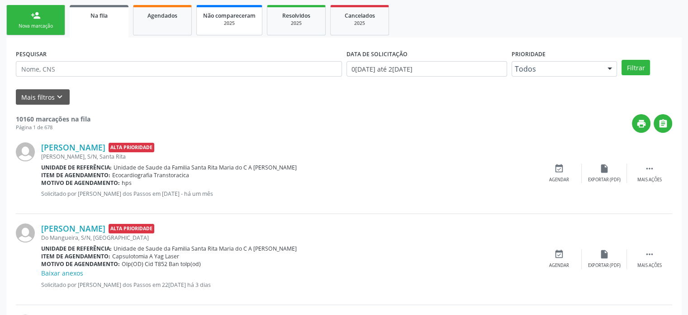
scroll to position [275, 0]
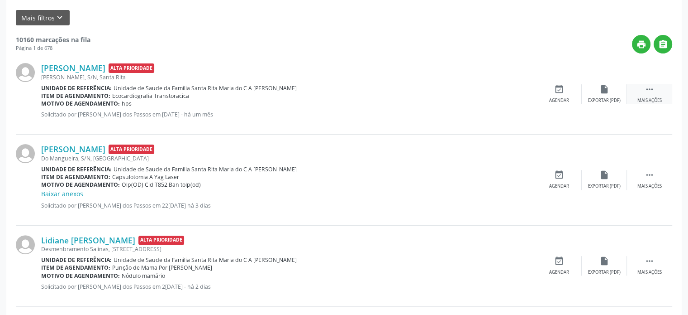
click at [669, 93] on div " Mais ações" at bounding box center [649, 93] width 45 height 19
click at [600, 86] on icon "edit" at bounding box center [605, 89] width 10 height 10
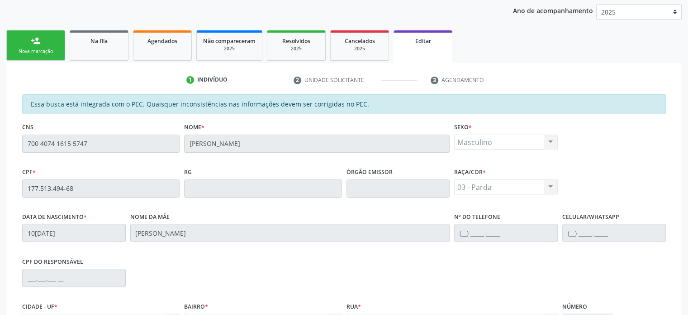
scroll to position [278, 0]
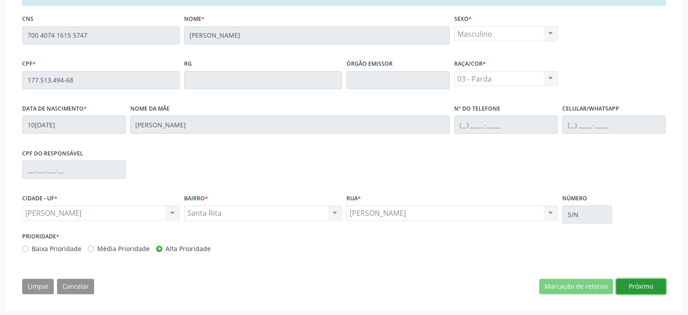
click at [629, 283] on button "Próximo" at bounding box center [641, 285] width 50 height 15
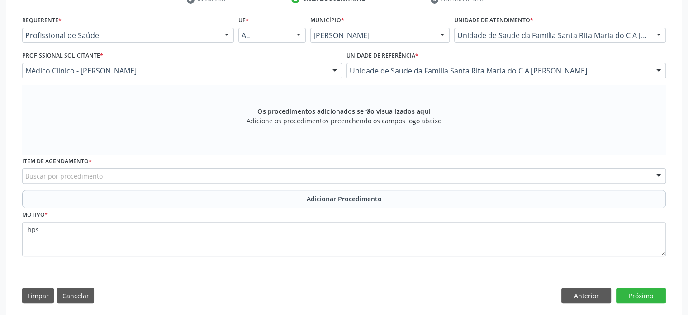
scroll to position [252, 0]
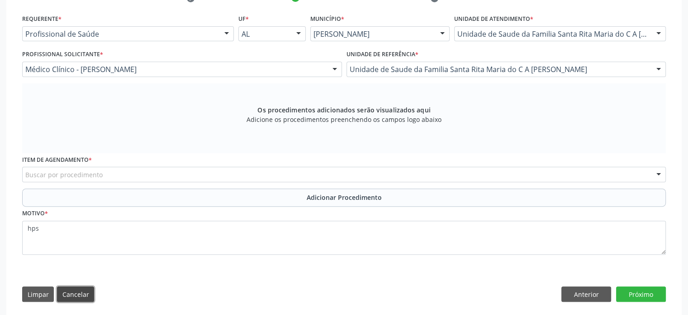
click at [71, 291] on button "Cancelar" at bounding box center [75, 293] width 37 height 15
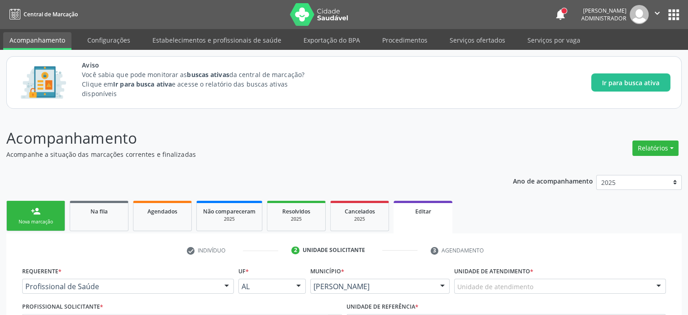
scroll to position [3, 0]
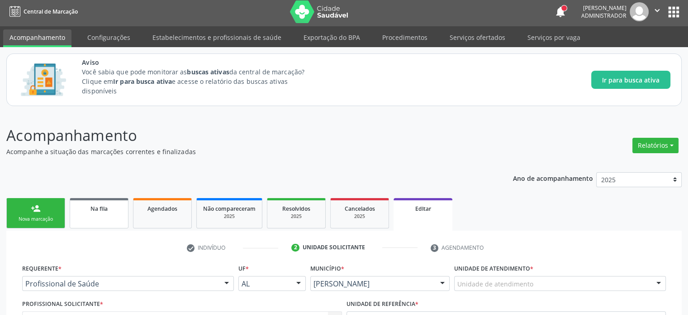
click at [96, 203] on div "Na fila" at bounding box center [98, 208] width 45 height 10
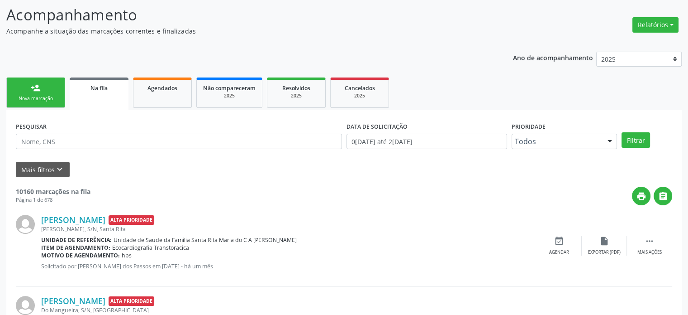
scroll to position [166, 0]
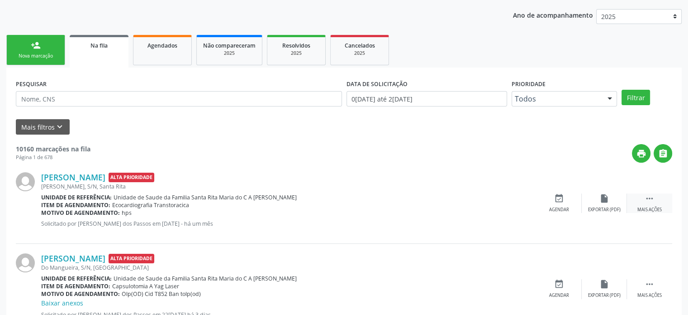
click at [654, 204] on div " Mais ações" at bounding box center [649, 202] width 45 height 19
click at [596, 205] on div "edit Editar" at bounding box center [604, 202] width 45 height 19
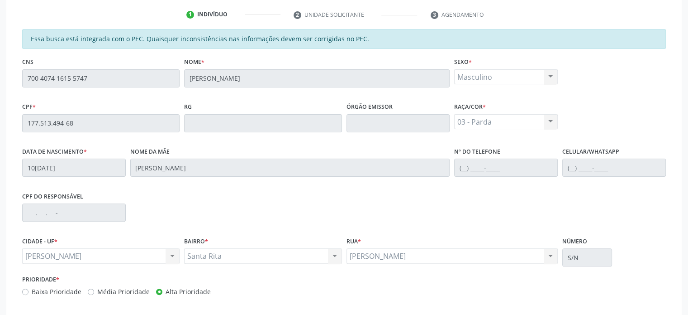
scroll to position [278, 0]
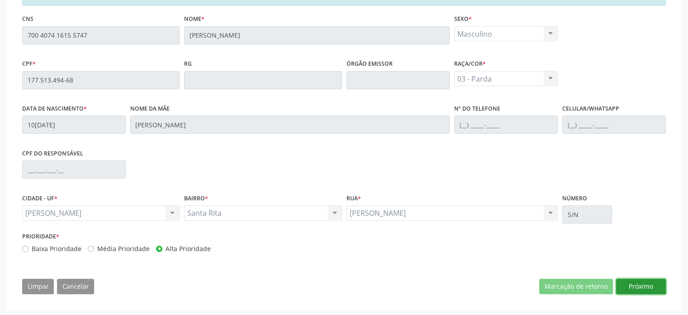
click at [640, 290] on button "Próximo" at bounding box center [641, 285] width 50 height 15
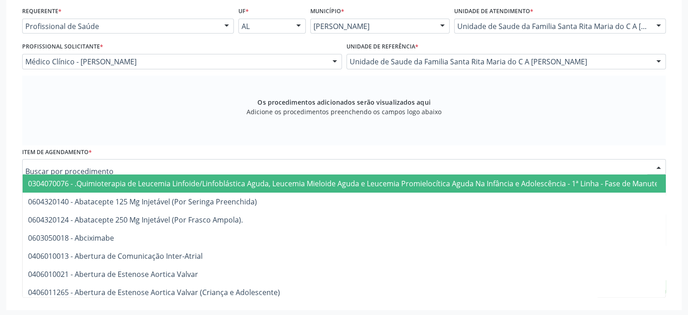
click at [148, 166] on div at bounding box center [344, 166] width 644 height 15
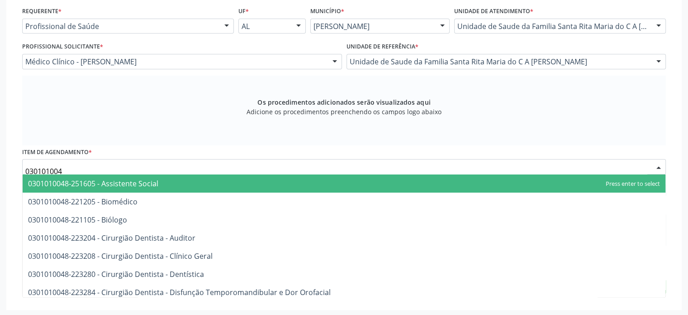
type input "0301010048"
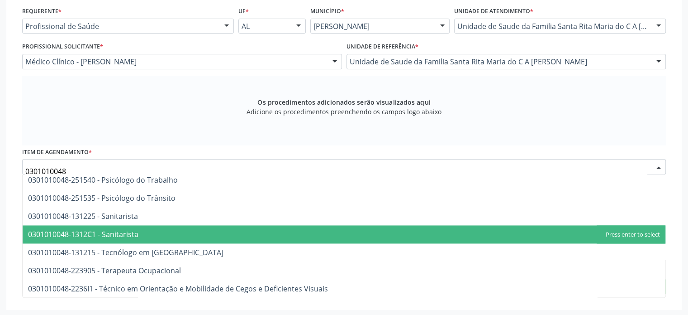
scroll to position [259, 0]
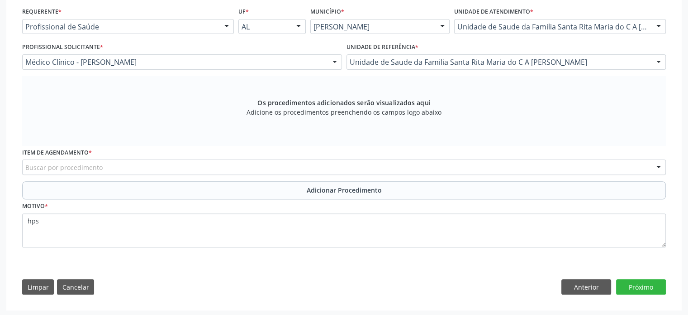
click at [102, 96] on div "Os procedimentos adicionados serão visualizados aqui Adicione os procedimentos …" at bounding box center [344, 111] width 644 height 70
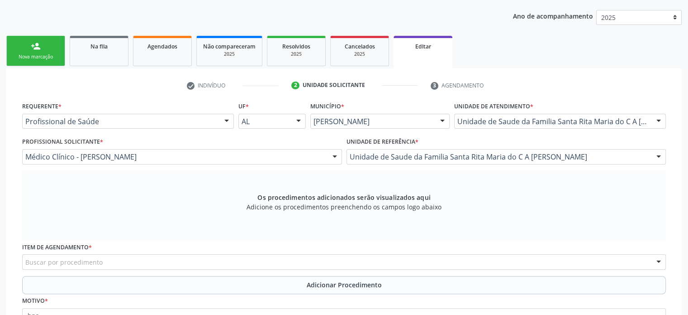
scroll to position [160, 0]
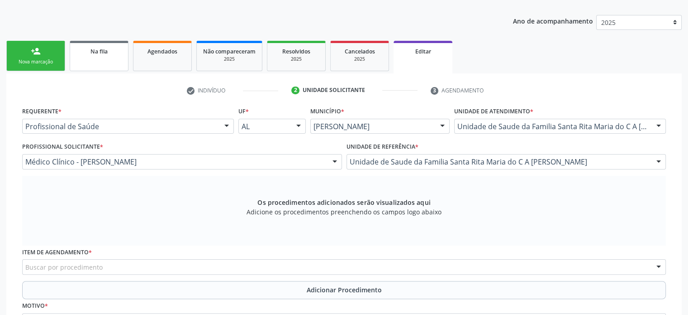
click at [108, 54] on div "Na fila" at bounding box center [98, 51] width 45 height 10
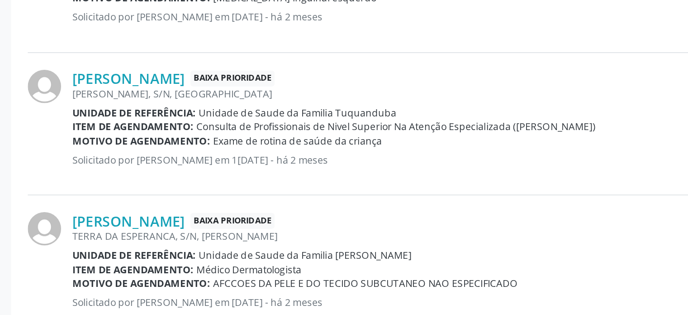
scroll to position [1008, 0]
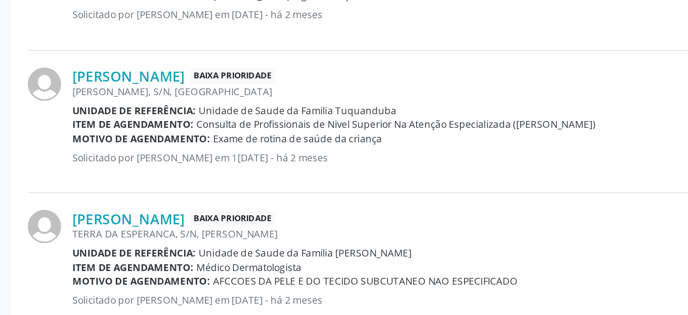
click at [122, 203] on span "Consulta de Profissionais de Nivel Superior Na Atenção Especializada ([PERSON_N…" at bounding box center [226, 206] width 228 height 8
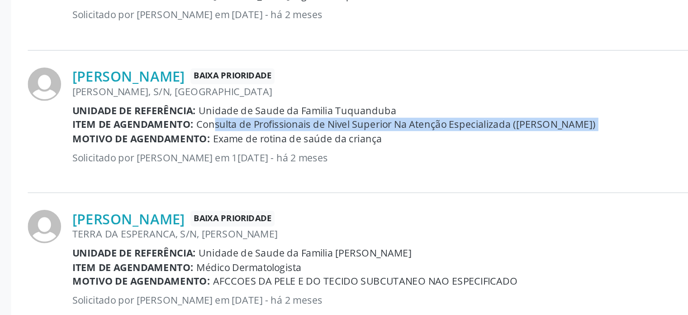
click at [122, 203] on span "Consulta de Profissionais de Nivel Superior Na Atenção Especializada ([PERSON_N…" at bounding box center [226, 206] width 228 height 8
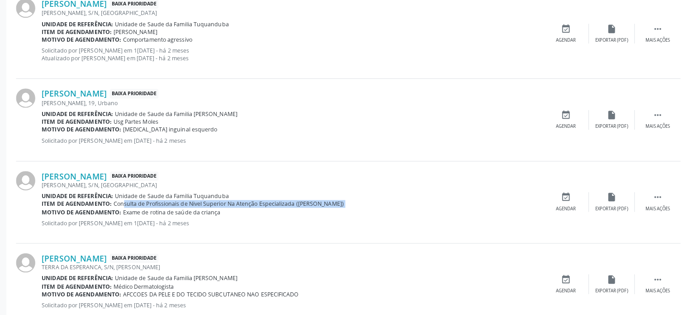
scroll to position [1012, 0]
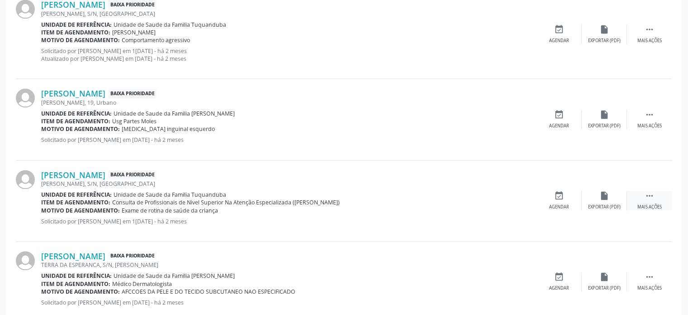
click at [642, 204] on div "Mais ações" at bounding box center [650, 207] width 24 height 6
click at [604, 191] on icon "edit" at bounding box center [605, 196] width 10 height 10
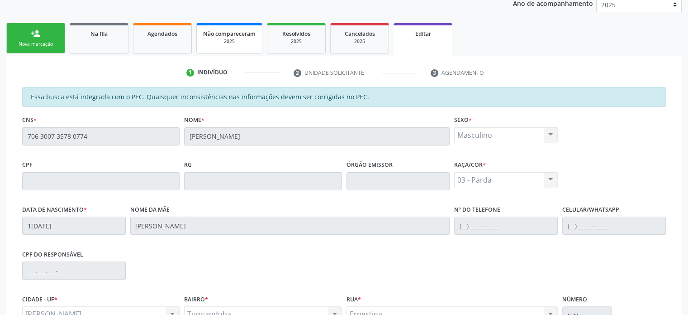
scroll to position [278, 0]
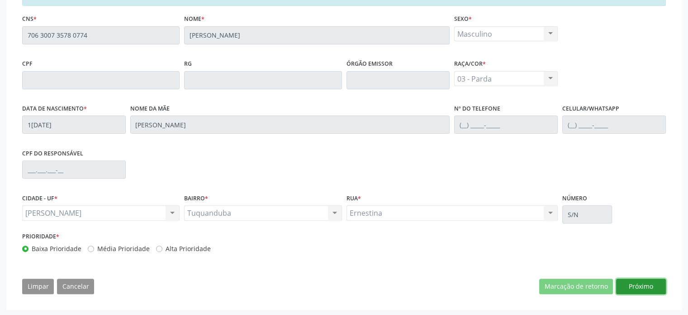
click at [655, 290] on button "Próximo" at bounding box center [641, 285] width 50 height 15
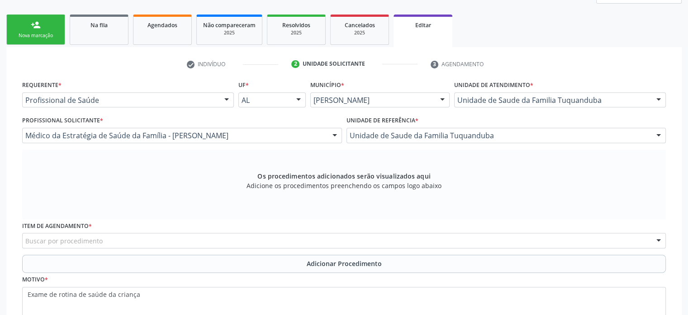
click at [85, 214] on div "Os procedimentos adicionados serão visualizados aqui Adicione os procedimentos …" at bounding box center [344, 184] width 644 height 70
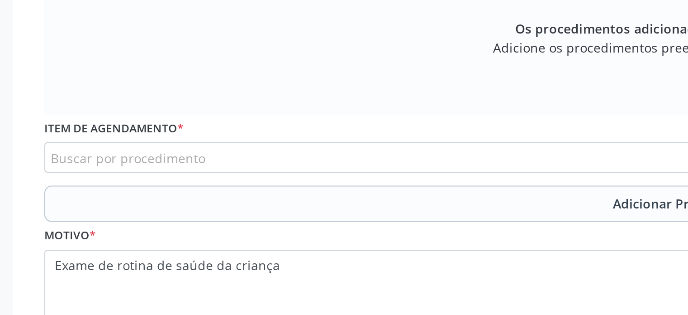
scroll to position [260, 0]
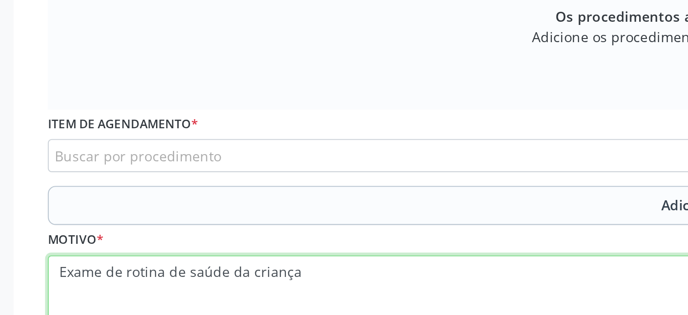
click at [87, 218] on textarea "Exame de rotina de saúde da criança" at bounding box center [344, 230] width 644 height 34
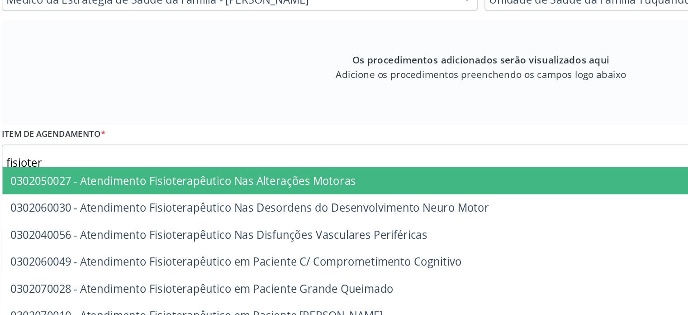
type input "fisiotera"
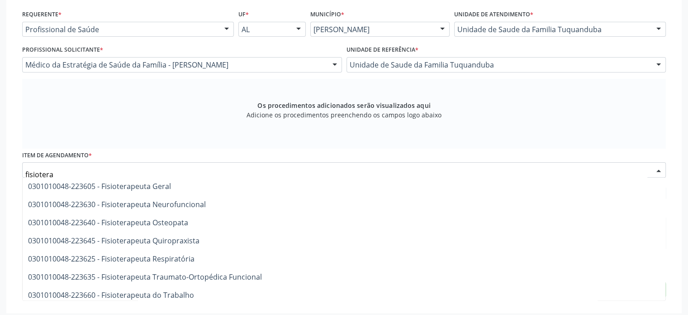
scroll to position [458, 0]
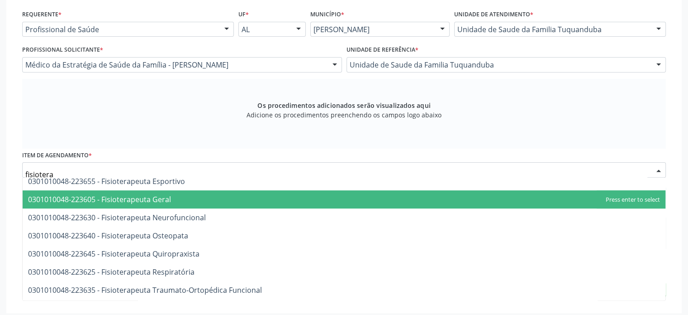
click at [129, 199] on span "0301010048-223605 - Fisioterapeuta Geral" at bounding box center [99, 199] width 143 height 10
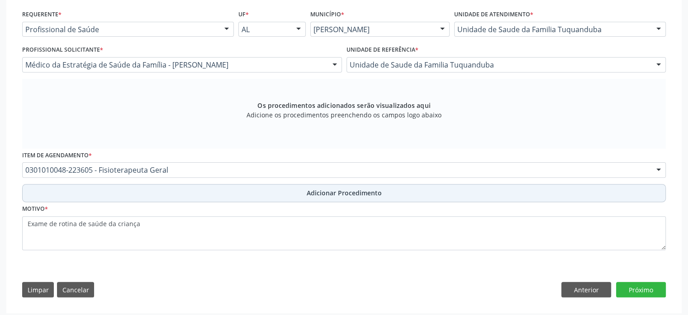
click at [397, 191] on button "Adicionar Procedimento" at bounding box center [344, 193] width 644 height 18
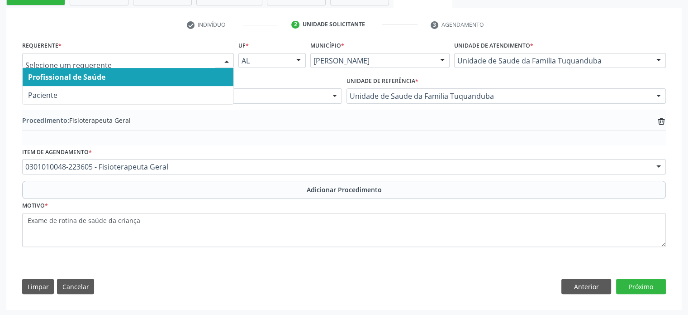
click at [219, 60] on div "Profissional de Saúde Paciente Nenhum resultado encontrado para: " " Não há nen…" at bounding box center [128, 60] width 212 height 15
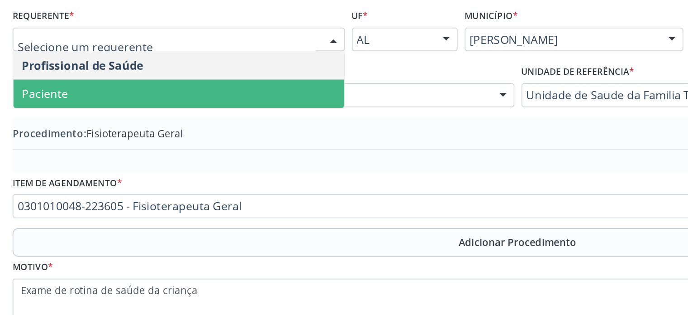
click at [31, 90] on span "Paciente" at bounding box center [42, 95] width 29 height 10
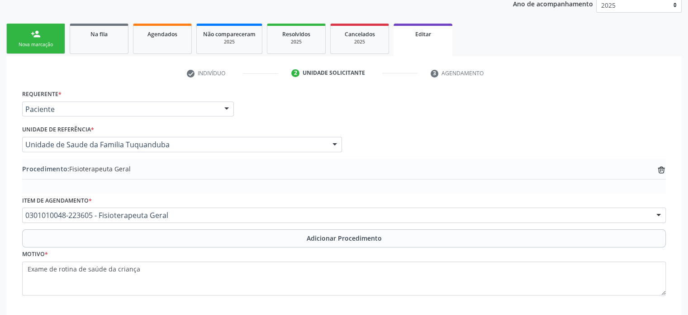
scroll to position [175, 0]
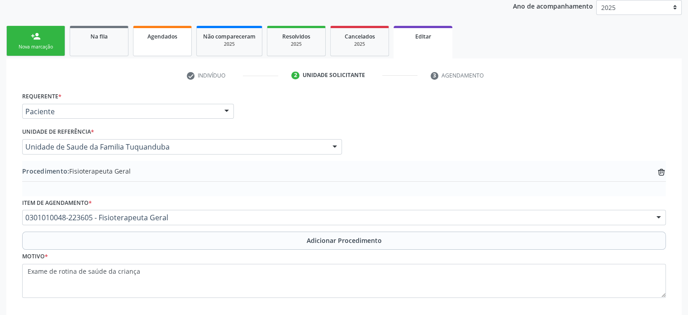
click at [164, 34] on span "Agendados" at bounding box center [163, 37] width 30 height 8
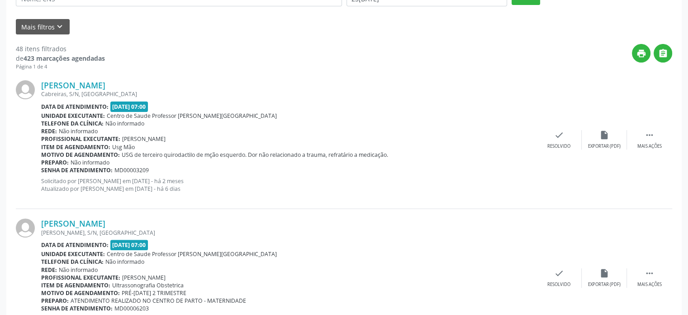
click at [92, 127] on span "Não informado" at bounding box center [78, 131] width 39 height 8
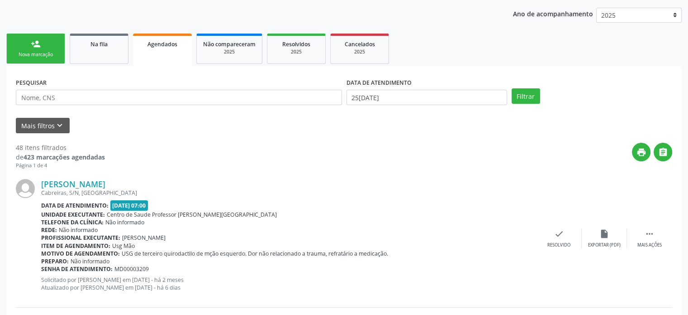
scroll to position [162, 0]
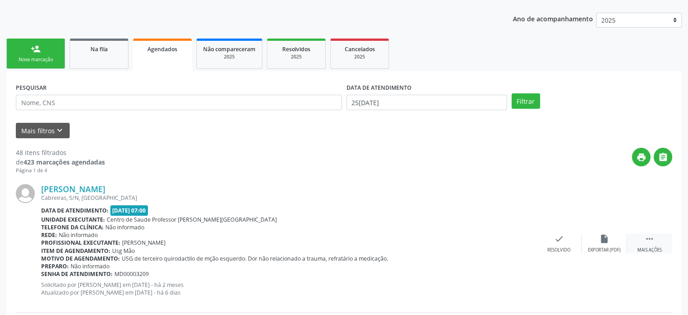
click at [645, 247] on div "Mais ações" at bounding box center [650, 250] width 24 height 6
